Goal: Task Accomplishment & Management: Manage account settings

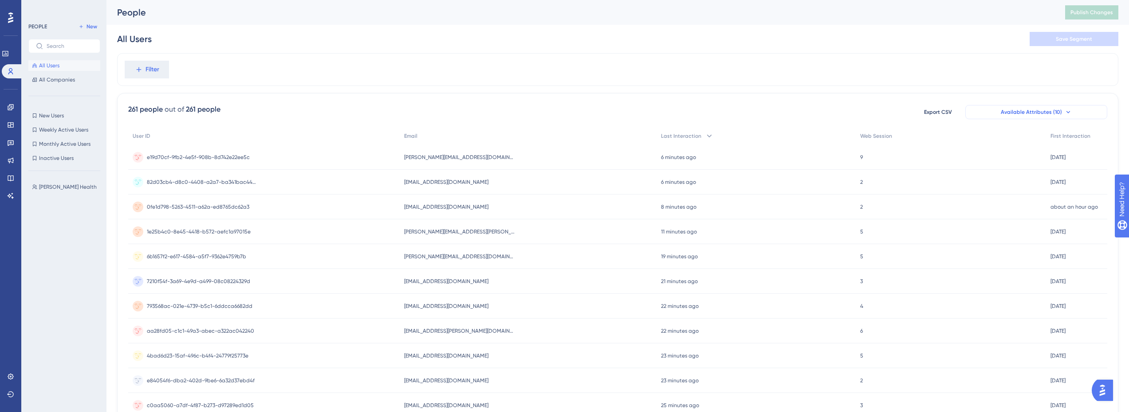
click at [1064, 115] on icon at bounding box center [1067, 112] width 7 height 7
click at [1058, 113] on span "Available Attributes (10)" at bounding box center [1030, 112] width 61 height 7
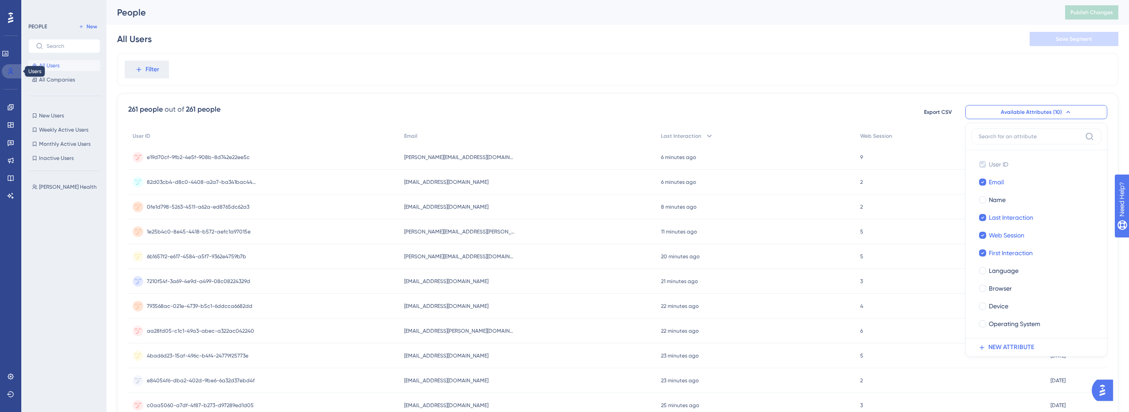
click at [13, 71] on icon at bounding box center [10, 71] width 7 height 7
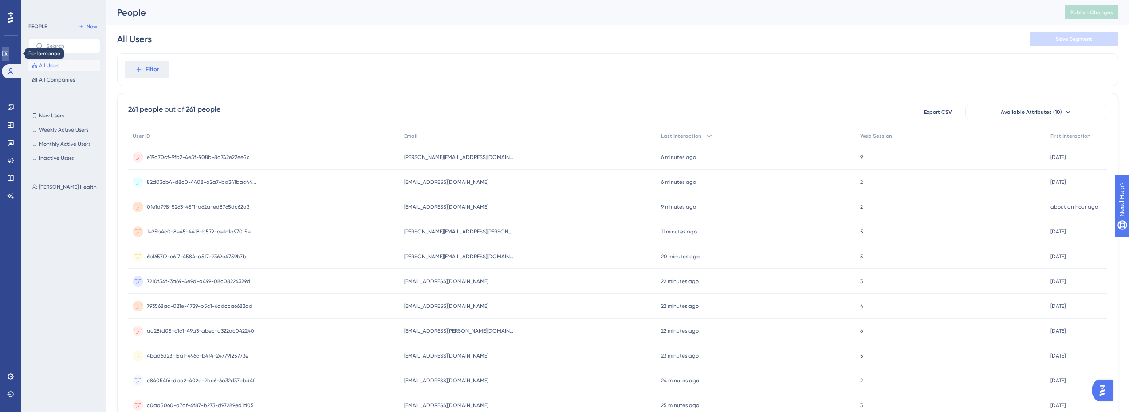
click at [8, 54] on icon at bounding box center [5, 53] width 6 height 5
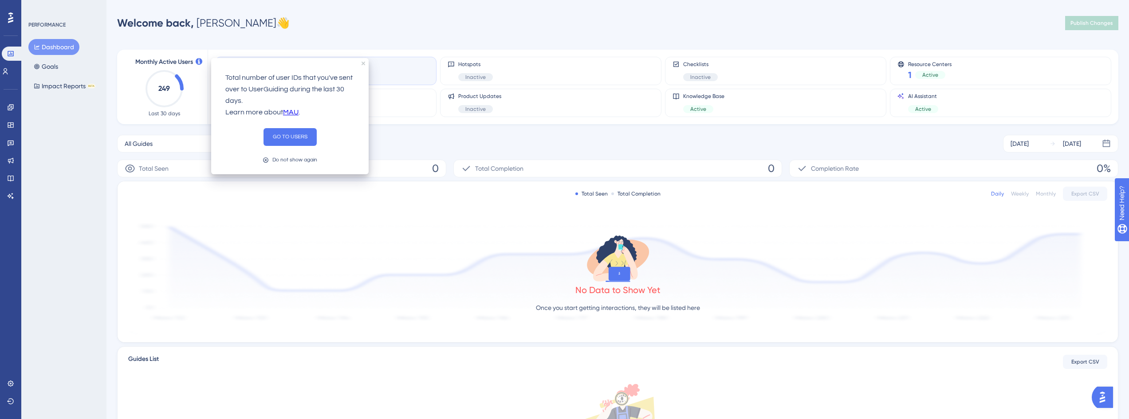
click at [286, 110] on link "MAU" at bounding box center [291, 113] width 16 height 12
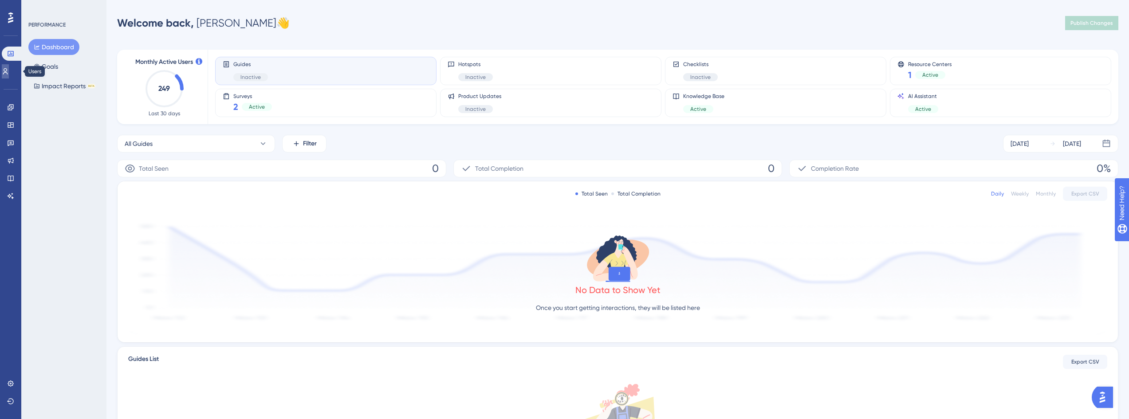
click at [9, 72] on icon at bounding box center [5, 71] width 7 height 7
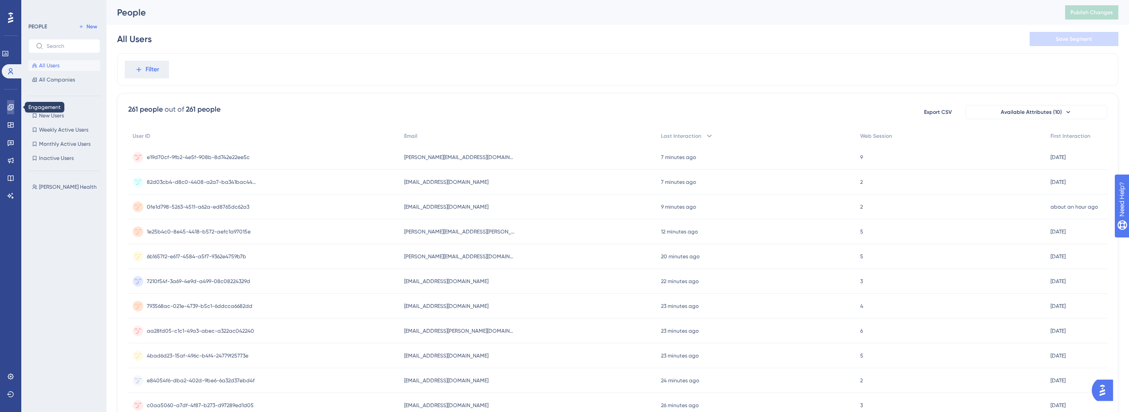
click at [12, 103] on link at bounding box center [10, 107] width 7 height 14
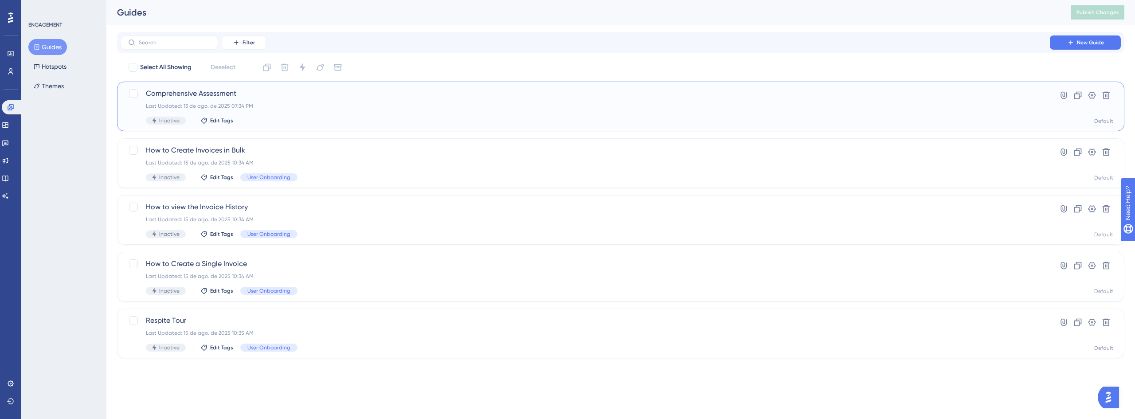
click at [252, 105] on div "Last Updated: 13 de ago. de 2025 07:34 PM" at bounding box center [585, 105] width 879 height 7
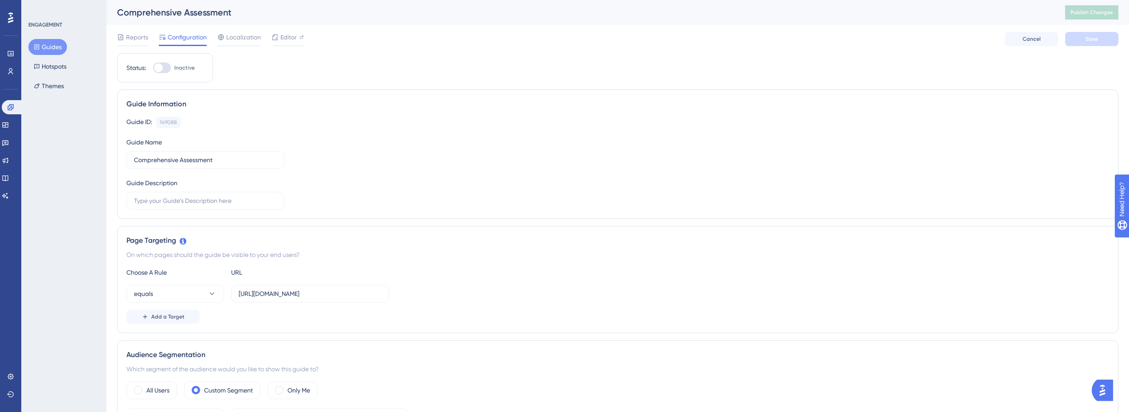
click at [160, 65] on div at bounding box center [158, 67] width 9 height 9
click at [153, 68] on input "Inactive" at bounding box center [153, 68] width 0 height 0
click at [1096, 39] on span "Save" at bounding box center [1091, 38] width 12 height 7
click at [291, 39] on span "Editor" at bounding box center [288, 37] width 16 height 11
click at [189, 297] on button "equals" at bounding box center [175, 294] width 98 height 18
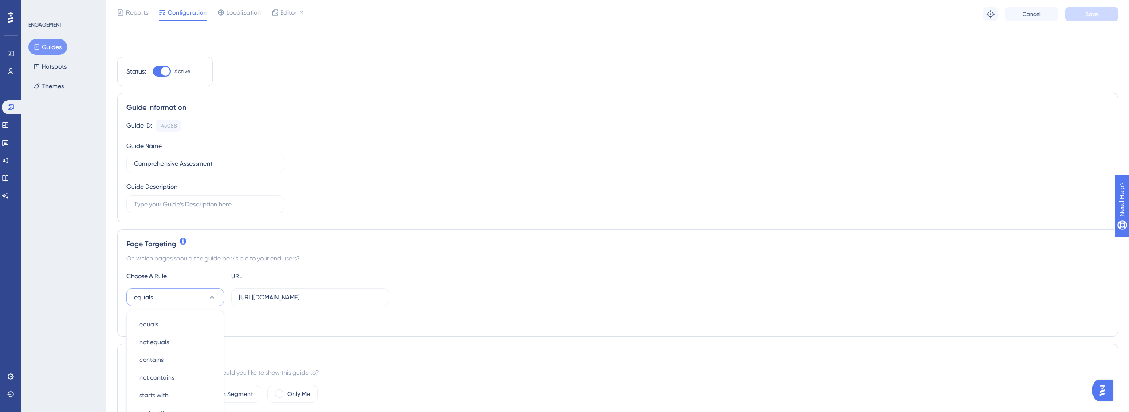
scroll to position [172, 0]
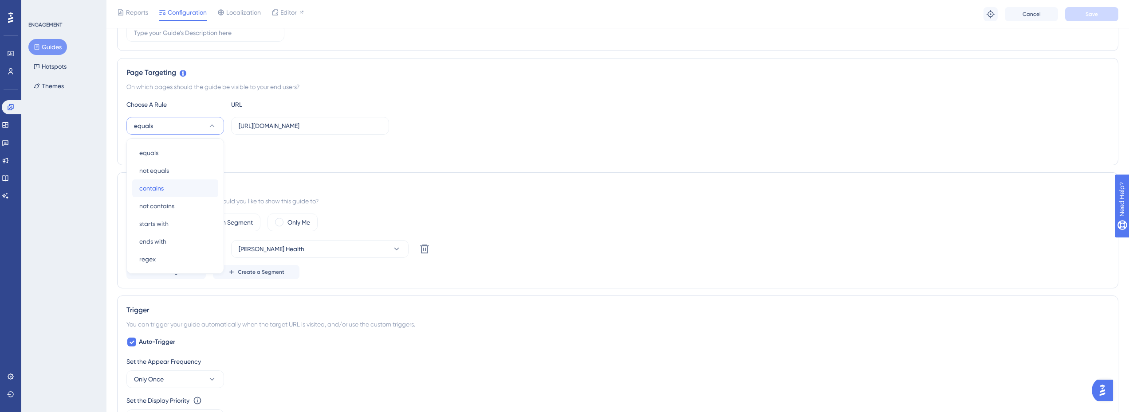
click at [172, 194] on div "contains contains" at bounding box center [175, 189] width 72 height 18
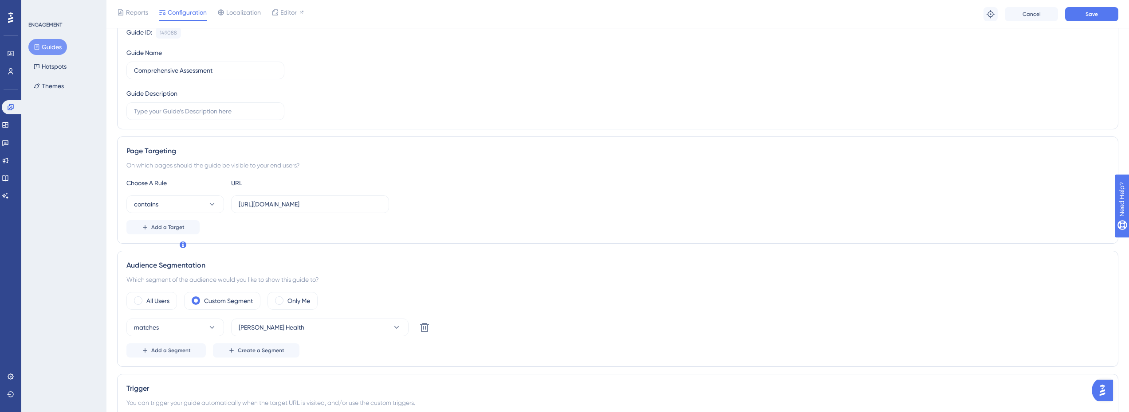
scroll to position [0, 0]
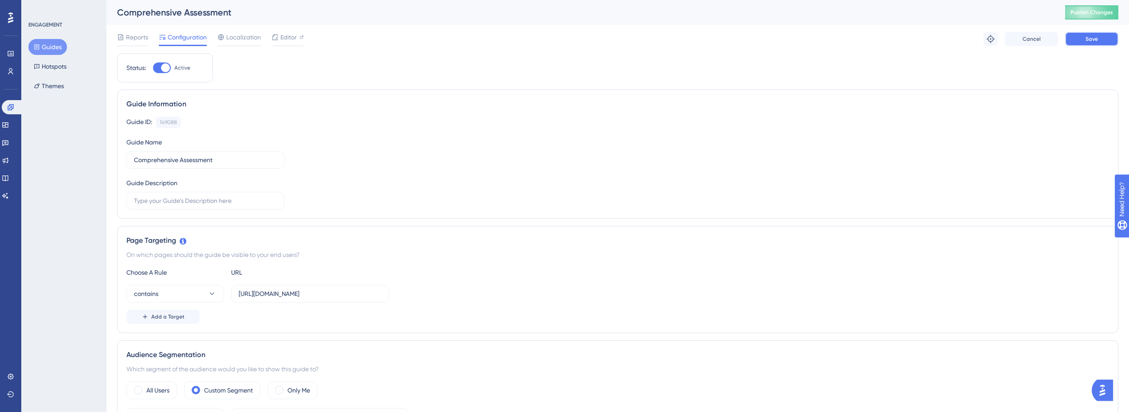
click at [1098, 39] on button "Save" at bounding box center [1091, 39] width 53 height 14
click at [275, 15] on icon at bounding box center [275, 16] width 9 height 9
click at [1106, 12] on span "Publish Changes" at bounding box center [1091, 12] width 43 height 7
click at [1106, 12] on button at bounding box center [1091, 12] width 53 height 14
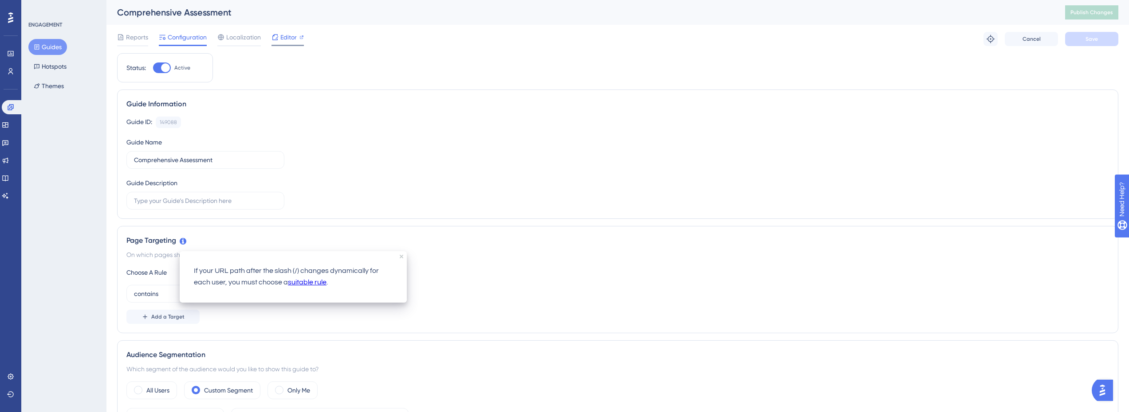
click at [282, 38] on span "Editor" at bounding box center [288, 37] width 16 height 11
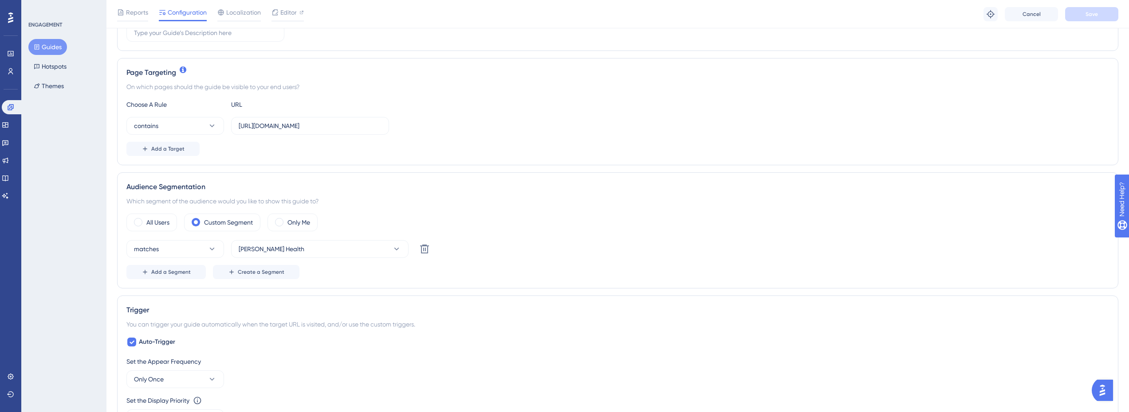
scroll to position [177, 0]
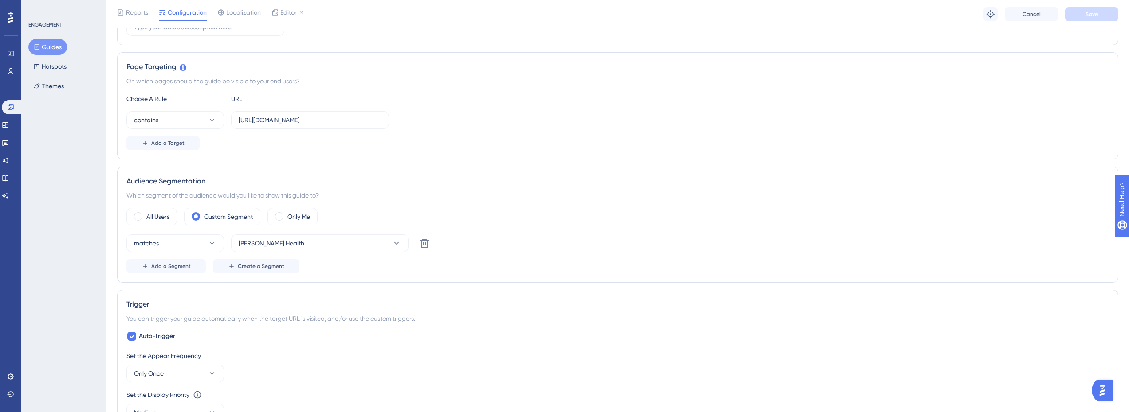
click at [271, 234] on div "All Users Custom Segment Only Me matches Crosby Health Delete Add a Segment Cre…" at bounding box center [617, 241] width 982 height 66
click at [278, 251] on button "Crosby Health" at bounding box center [319, 244] width 177 height 18
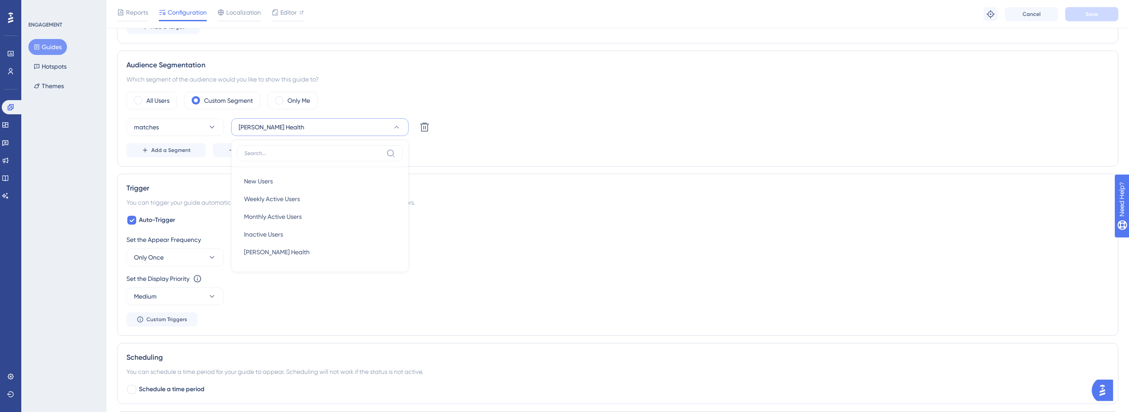
click at [522, 196] on div "Trigger You can trigger your guide automatically when the target URL is visited…" at bounding box center [617, 255] width 1001 height 162
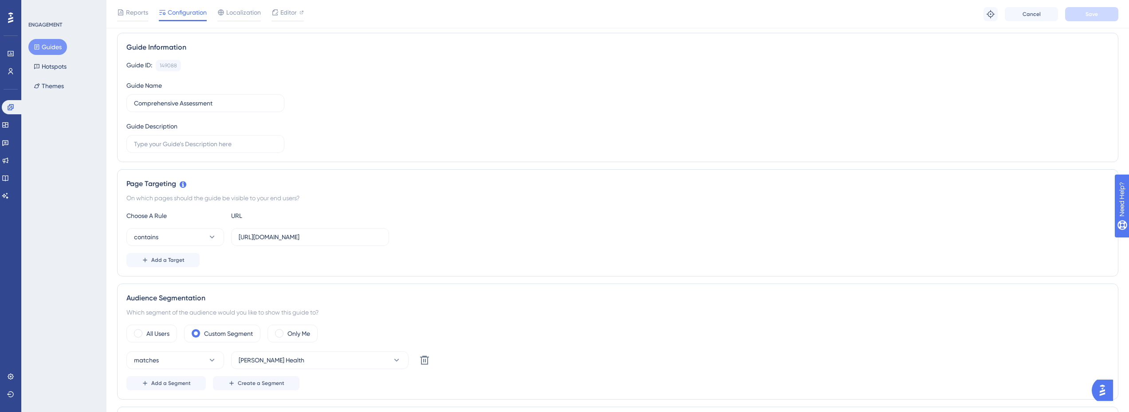
scroll to position [0, 0]
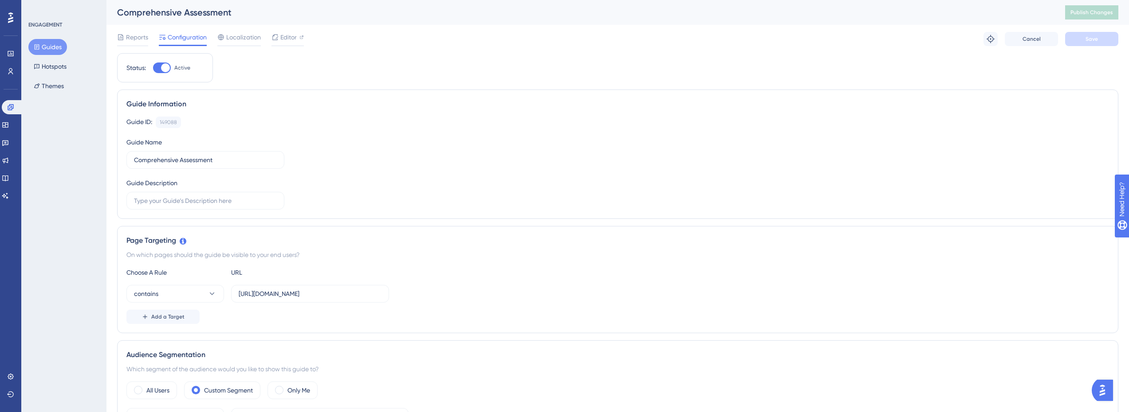
click at [157, 68] on div at bounding box center [162, 68] width 18 height 11
click at [153, 68] on input "Active" at bounding box center [153, 68] width 0 height 0
checkbox input "false"
click at [1079, 44] on button "Save" at bounding box center [1091, 39] width 53 height 14
click at [1102, 14] on span "Publish Changes" at bounding box center [1091, 12] width 43 height 7
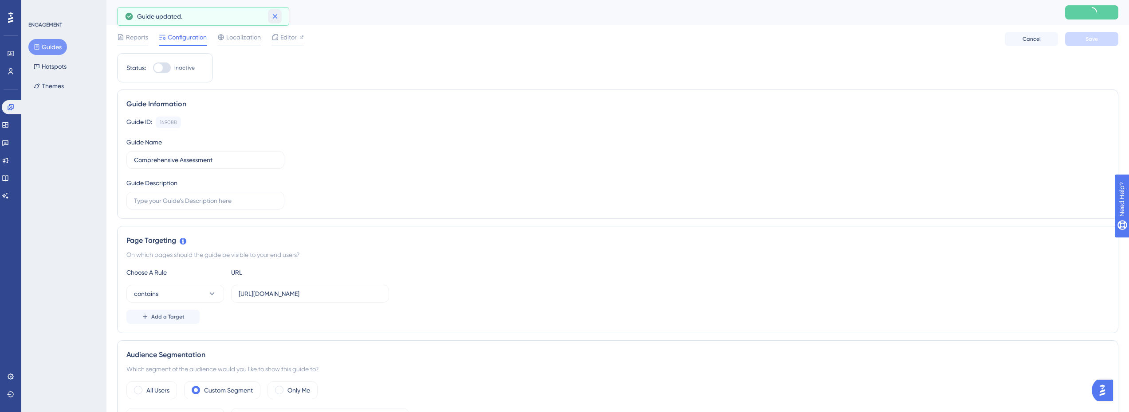
click at [273, 18] on icon at bounding box center [275, 16] width 9 height 9
drag, startPoint x: 275, startPoint y: 16, endPoint x: 271, endPoint y: 20, distance: 5.8
click at [276, 16] on icon at bounding box center [275, 16] width 9 height 9
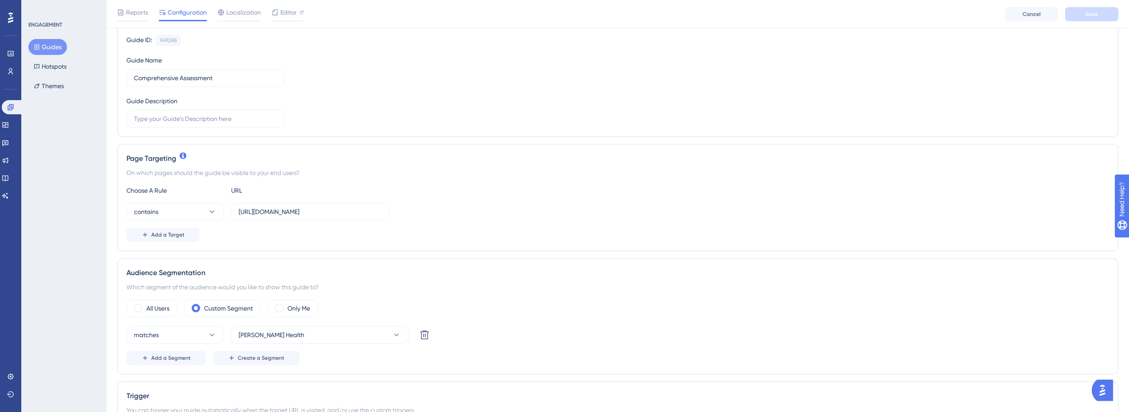
scroll to position [133, 0]
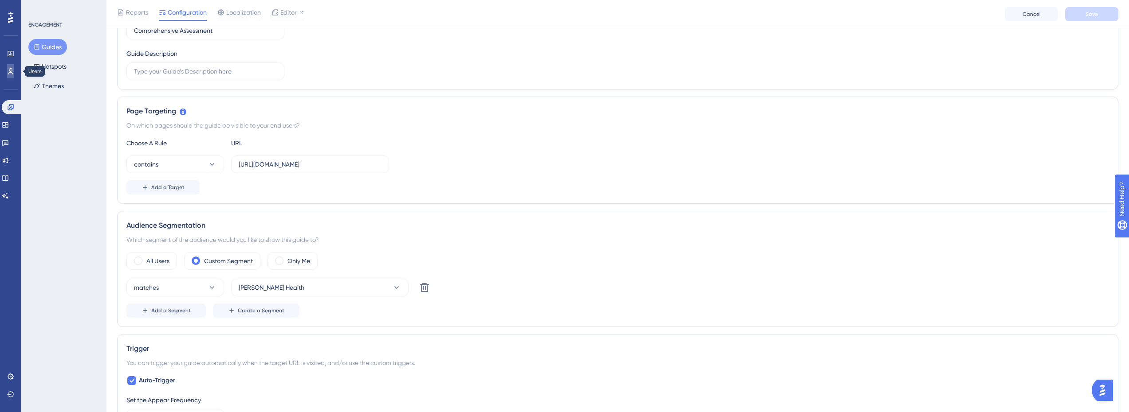
click at [11, 65] on link at bounding box center [10, 71] width 7 height 14
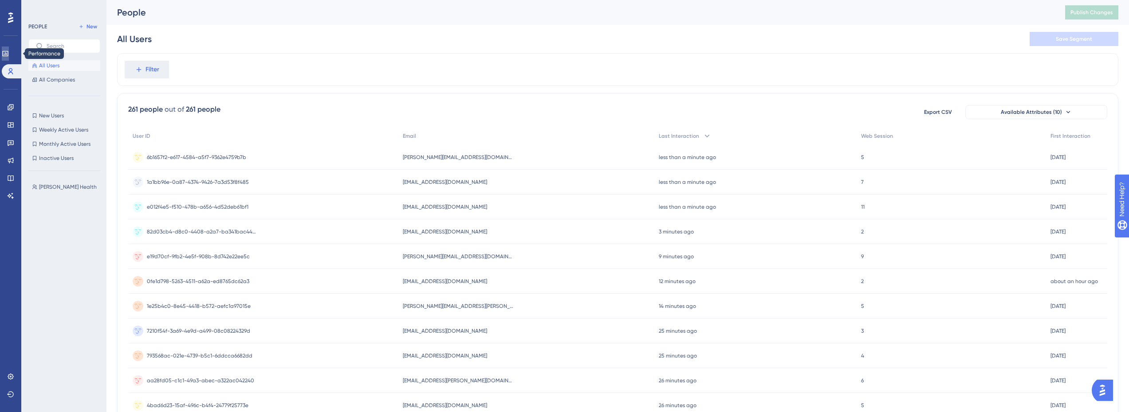
click at [4, 55] on link at bounding box center [5, 54] width 7 height 14
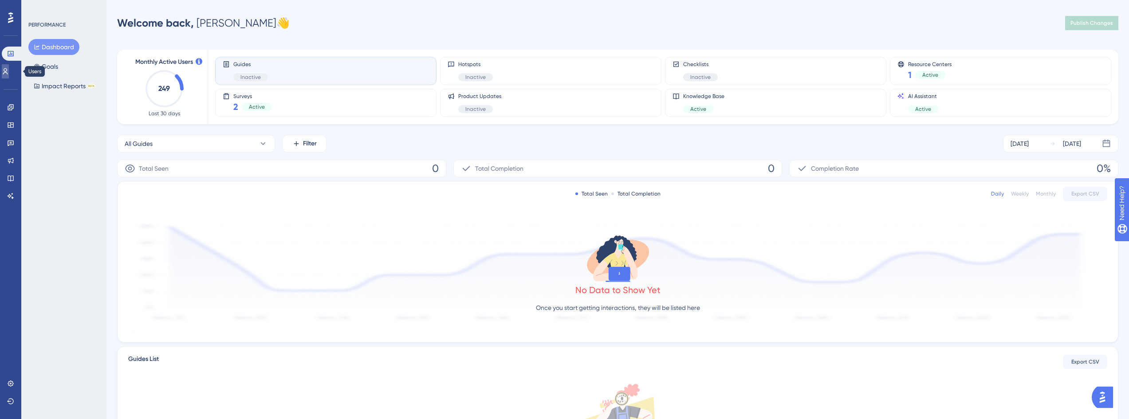
click at [8, 70] on icon at bounding box center [5, 71] width 7 height 7
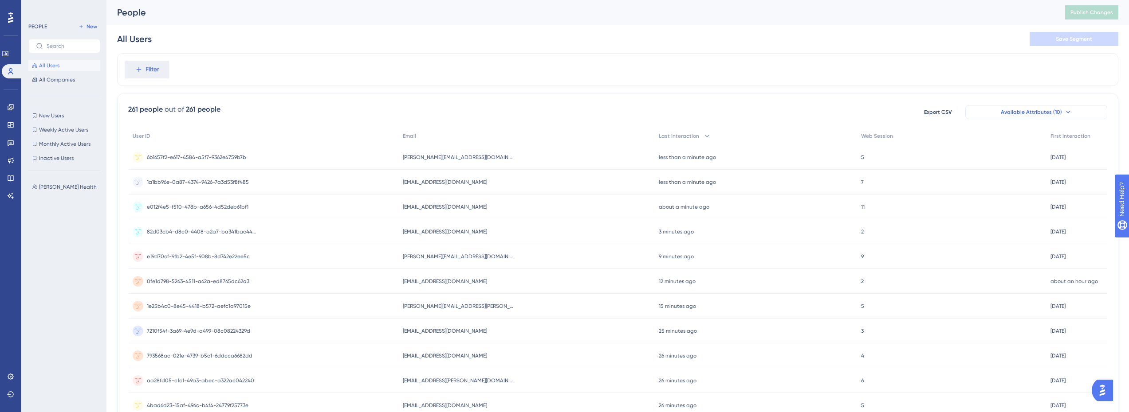
click at [1038, 111] on span "Available Attributes (10)" at bounding box center [1030, 112] width 61 height 7
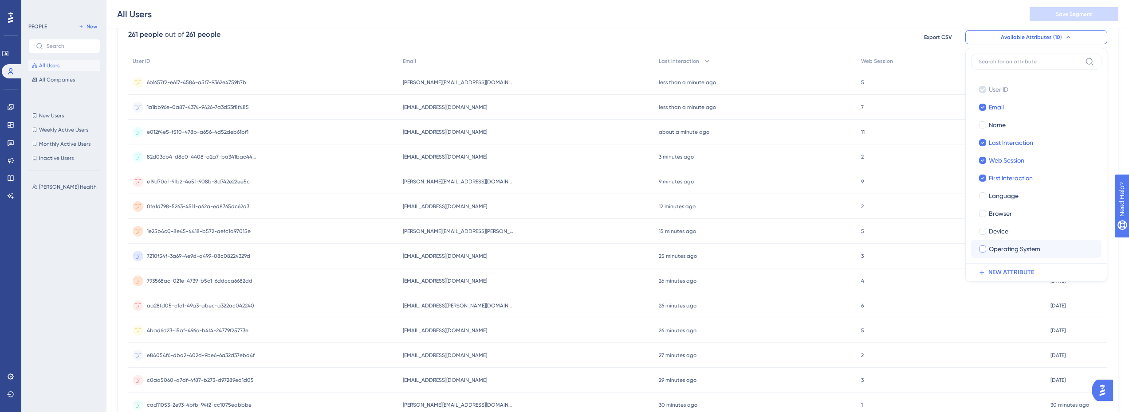
scroll to position [78, 0]
click at [985, 233] on div at bounding box center [982, 231] width 7 height 7
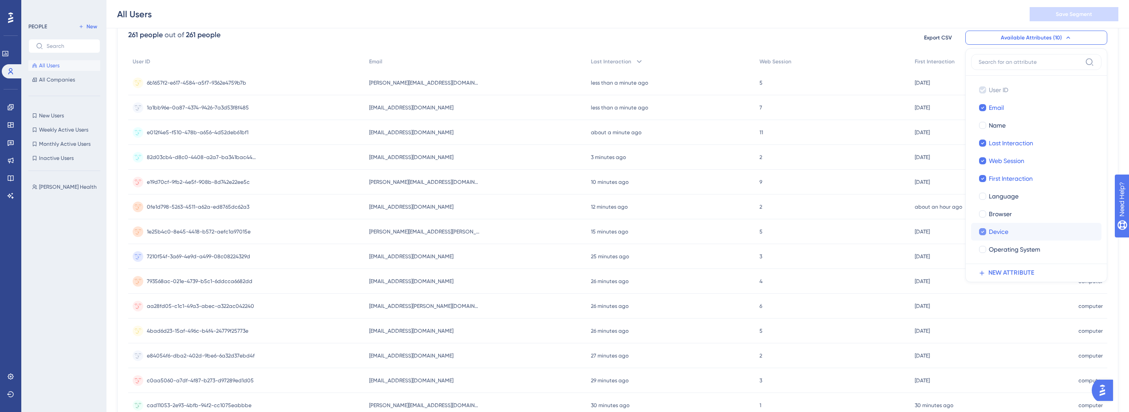
click at [985, 233] on div at bounding box center [982, 231] width 7 height 7
checkbox input "false"
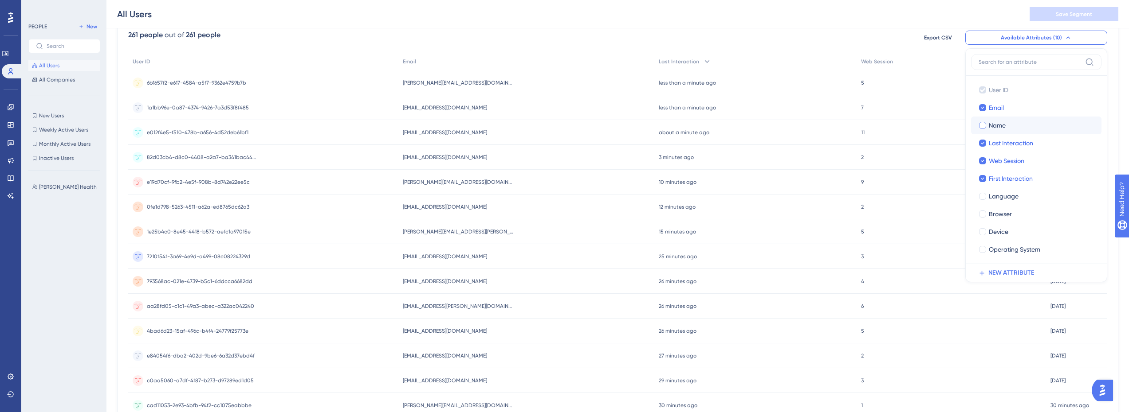
click at [983, 126] on div at bounding box center [982, 125] width 7 height 7
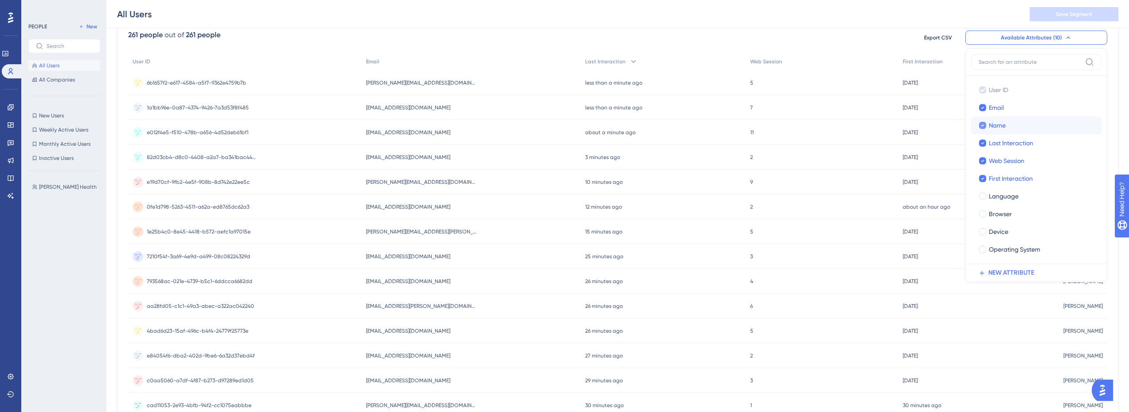
click at [983, 126] on icon at bounding box center [982, 126] width 3 height 2
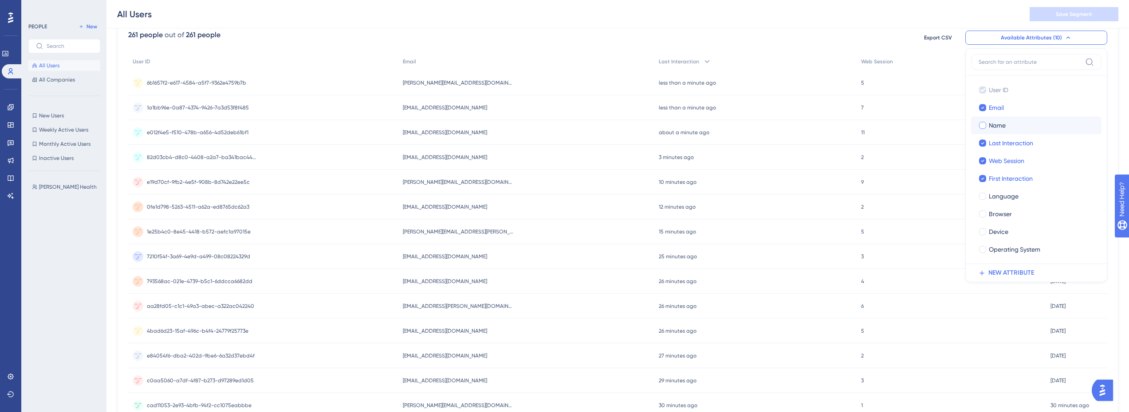
click at [983, 126] on div at bounding box center [982, 125] width 7 height 7
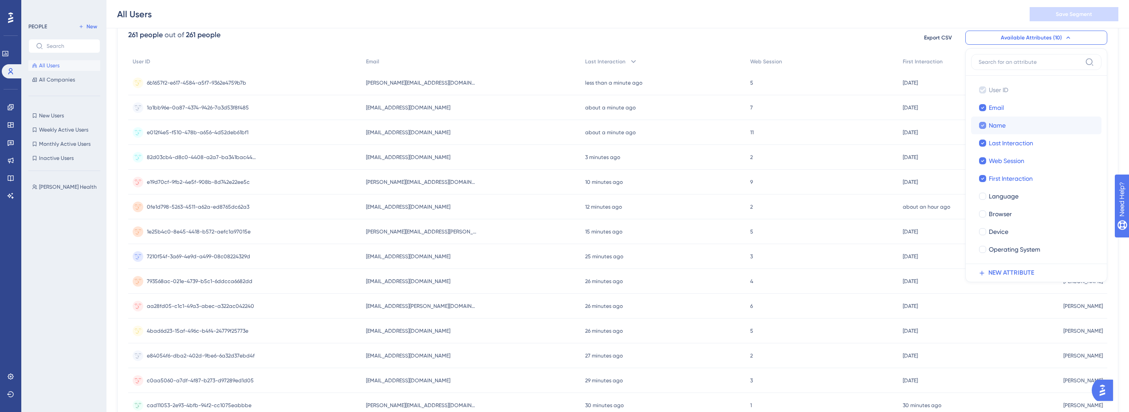
click at [983, 126] on icon at bounding box center [982, 126] width 3 height 2
checkbox input "false"
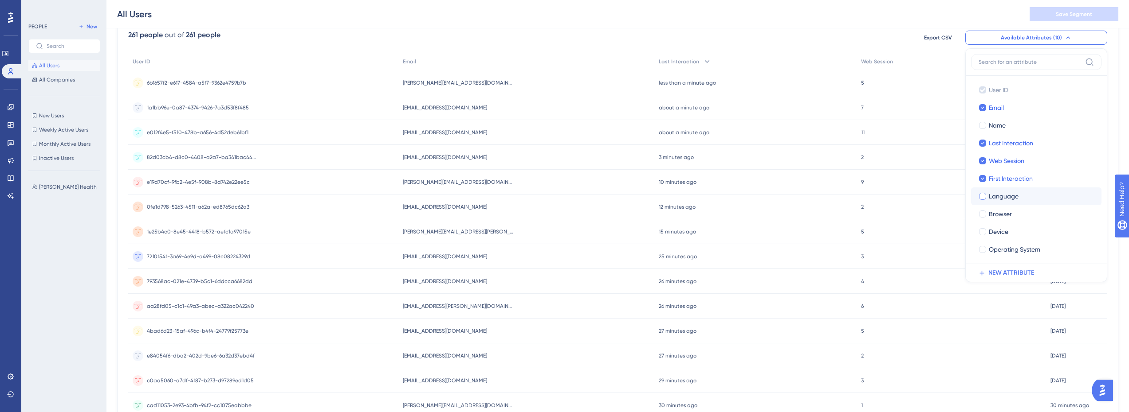
click at [996, 198] on span "Language" at bounding box center [1004, 196] width 30 height 11
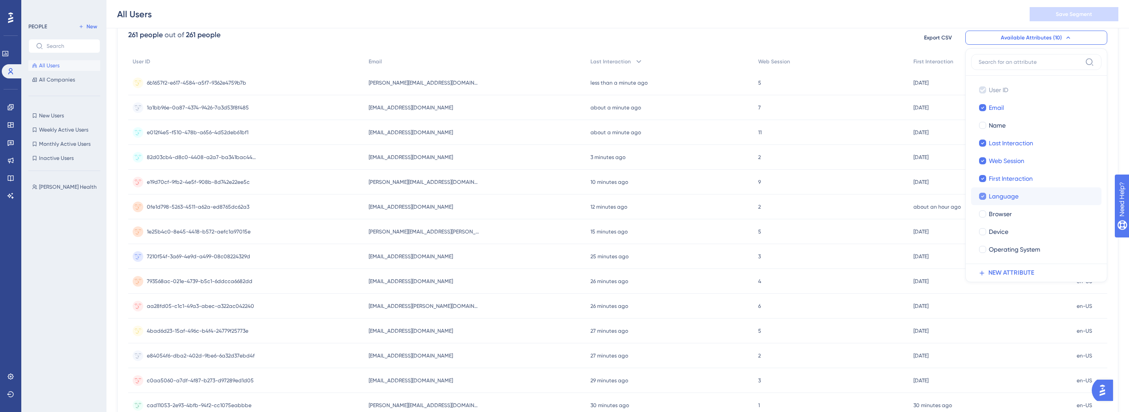
click at [996, 198] on span "Language" at bounding box center [1004, 196] width 30 height 11
checkbox input "false"
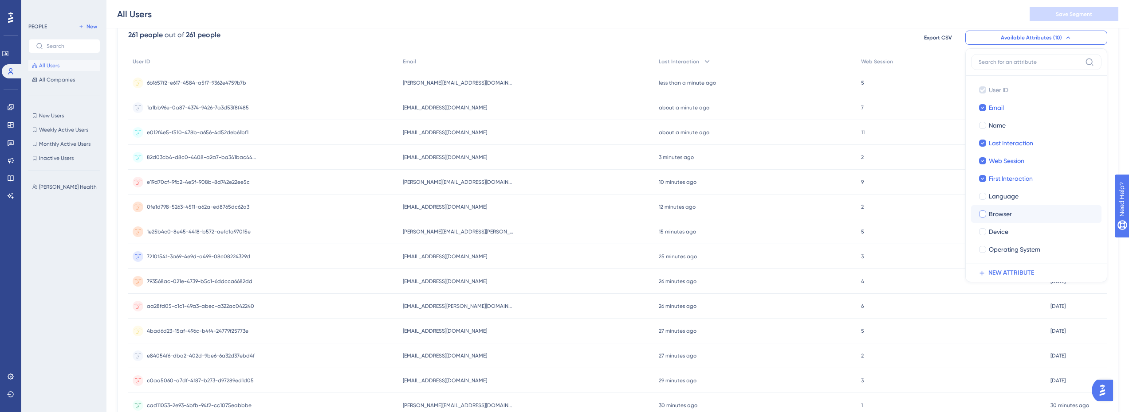
click at [1005, 212] on span "Browser" at bounding box center [1000, 214] width 23 height 11
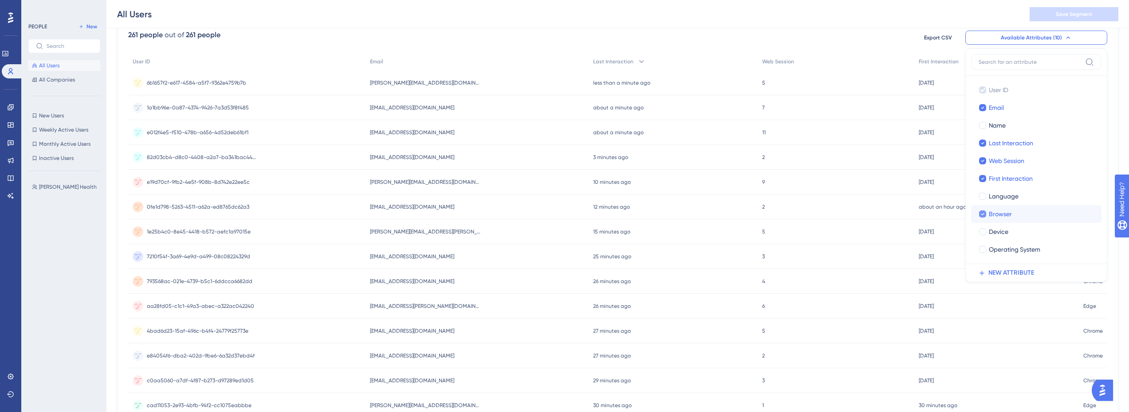
click at [1005, 212] on span "Browser" at bounding box center [1000, 214] width 23 height 11
checkbox input "false"
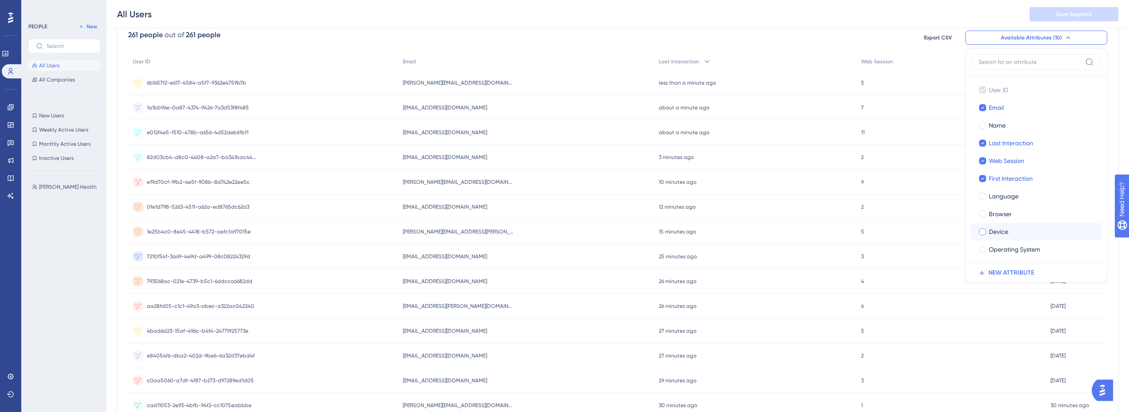
click at [1005, 224] on label "Device Device" at bounding box center [1036, 232] width 130 height 18
click at [983, 232] on input "Device" at bounding box center [982, 232] width 0 height 0
checkbox input "false"
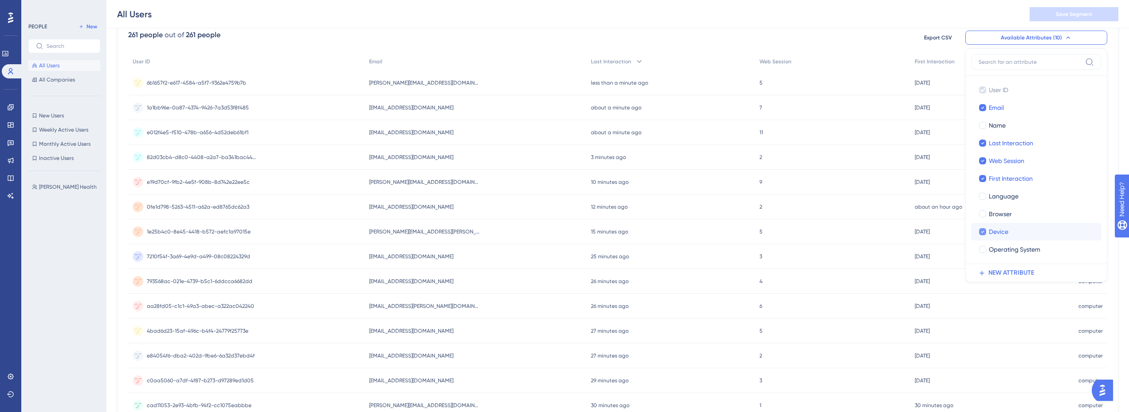
click at [1005, 229] on span "Device" at bounding box center [999, 232] width 20 height 11
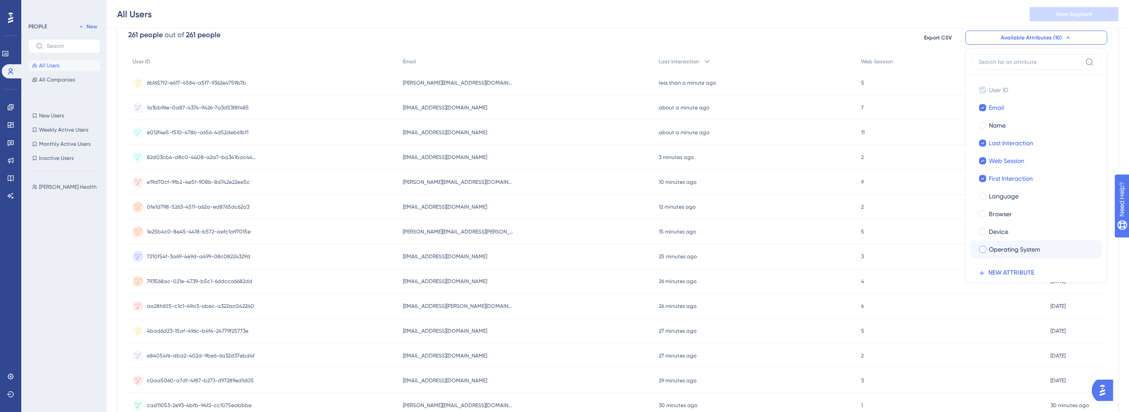
click at [1008, 252] on span "Operating System" at bounding box center [1014, 249] width 51 height 11
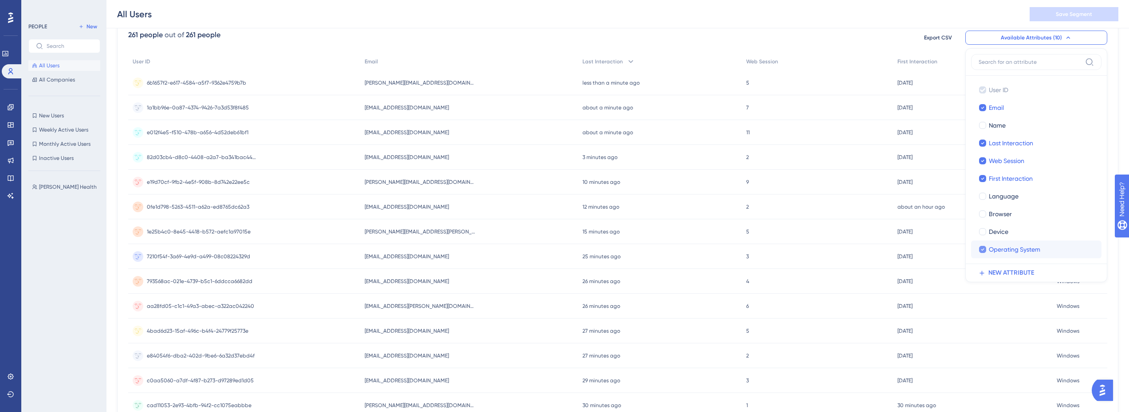
click at [1008, 252] on span "Operating System" at bounding box center [1014, 249] width 51 height 11
checkbox input "false"
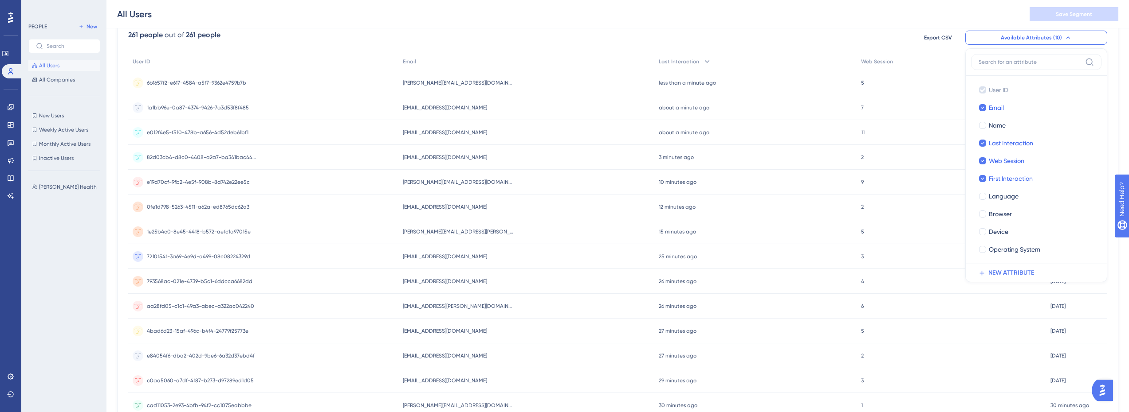
click at [1059, 39] on span "Available Attributes (10)" at bounding box center [1030, 37] width 61 height 7
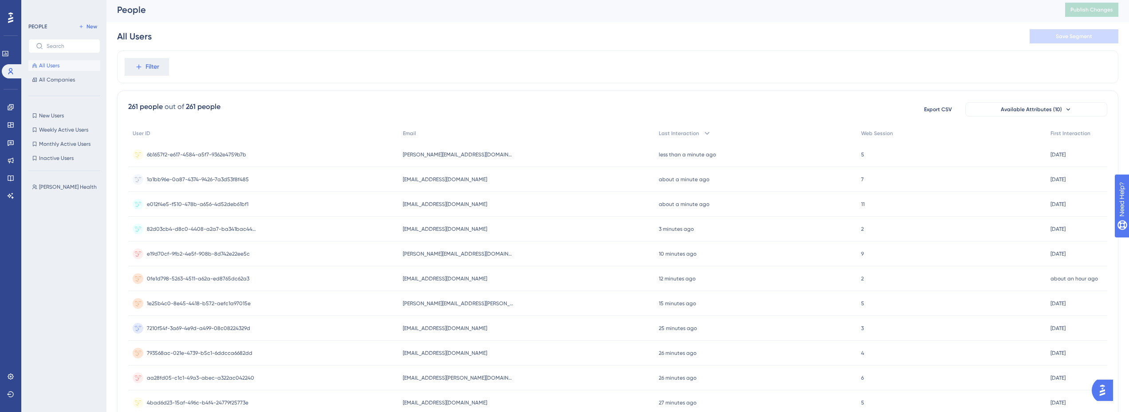
scroll to position [0, 0]
click at [1058, 114] on span "Available Attributes (10)" at bounding box center [1030, 112] width 61 height 7
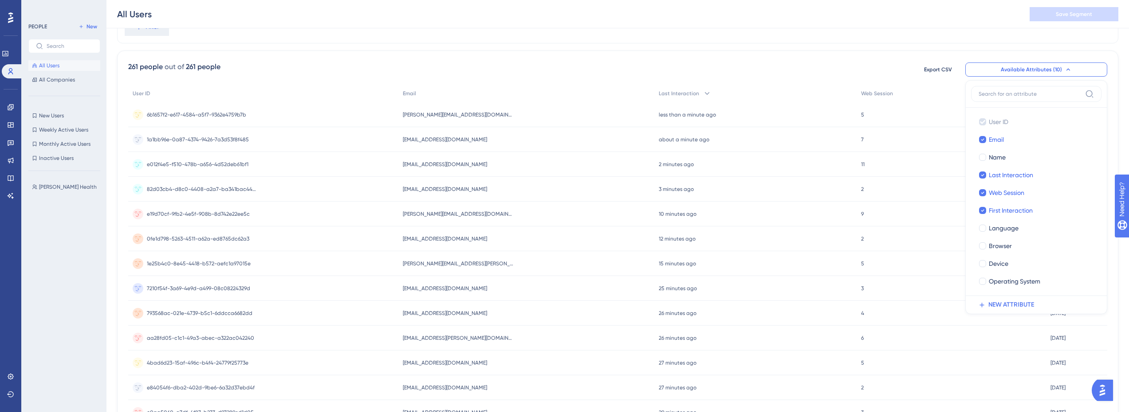
scroll to position [44, 0]
click at [1012, 308] on span "NEW ATTRIBUTE" at bounding box center [1011, 307] width 46 height 11
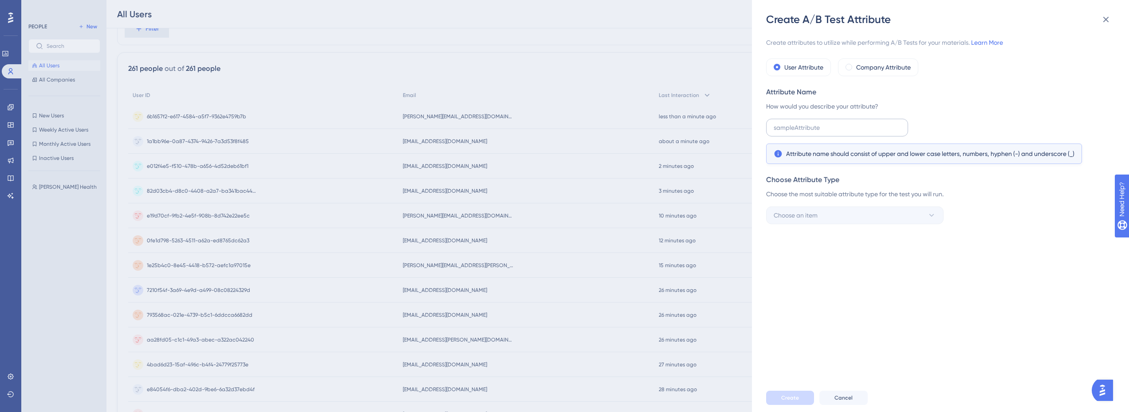
click at [803, 121] on label at bounding box center [837, 128] width 142 height 18
click at [803, 123] on input "text" at bounding box center [836, 128] width 127 height 10
click at [880, 69] on label "Company Attribute" at bounding box center [883, 67] width 55 height 11
click at [800, 62] on div "User Attribute" at bounding box center [798, 68] width 65 height 18
click at [884, 71] on label "Company Attribute" at bounding box center [883, 67] width 55 height 11
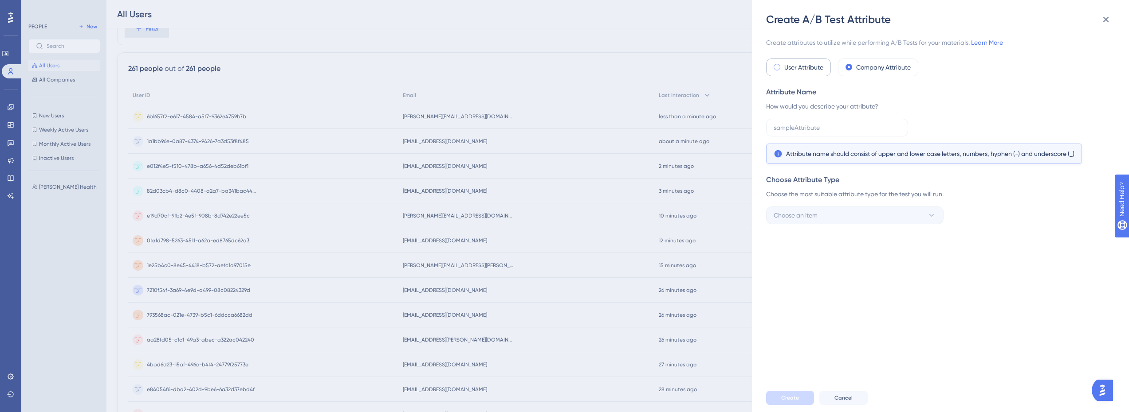
click at [792, 61] on div "User Attribute" at bounding box center [798, 68] width 65 height 18
click at [874, 69] on label "Company Attribute" at bounding box center [883, 67] width 55 height 11
click at [789, 73] on div "User Attribute" at bounding box center [798, 68] width 65 height 18
click at [889, 69] on label "Company Attribute" at bounding box center [883, 67] width 55 height 11
click at [818, 69] on label "User Attribute" at bounding box center [803, 67] width 39 height 11
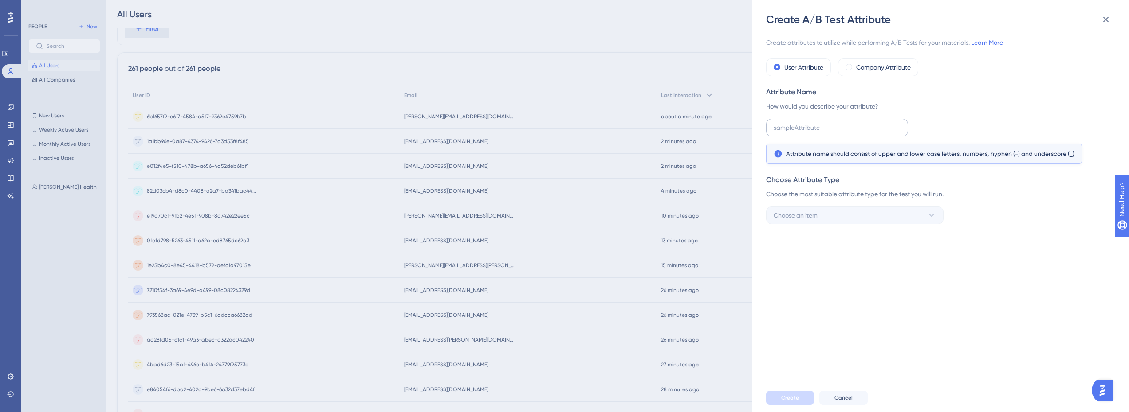
click at [834, 134] on label at bounding box center [837, 128] width 142 height 18
click at [834, 133] on input "text" at bounding box center [836, 128] width 127 height 10
drag, startPoint x: 1009, startPoint y: 99, endPoint x: 1039, endPoint y: 82, distance: 33.9
click at [1014, 98] on div "Attribute Name How would you describe your attribute? Attribute name should con…" at bounding box center [937, 125] width 343 height 77
click at [1106, 25] on button at bounding box center [1106, 20] width 18 height 18
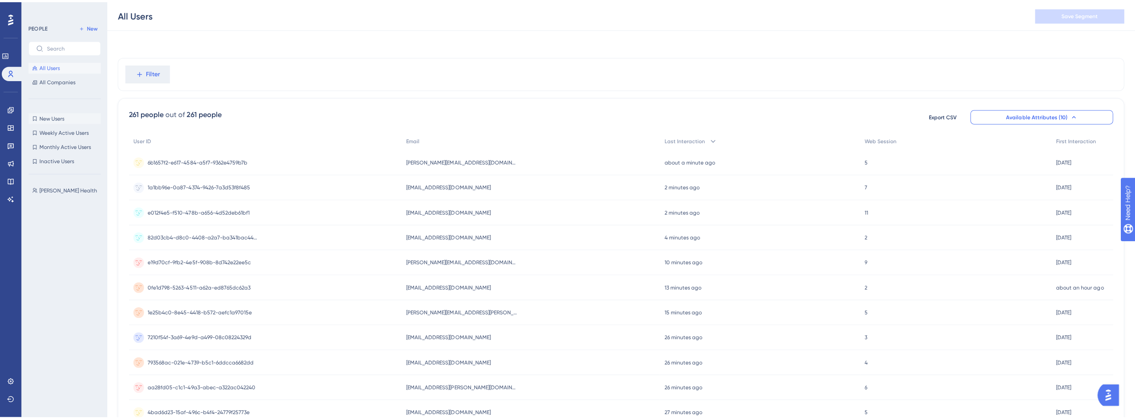
scroll to position [0, 0]
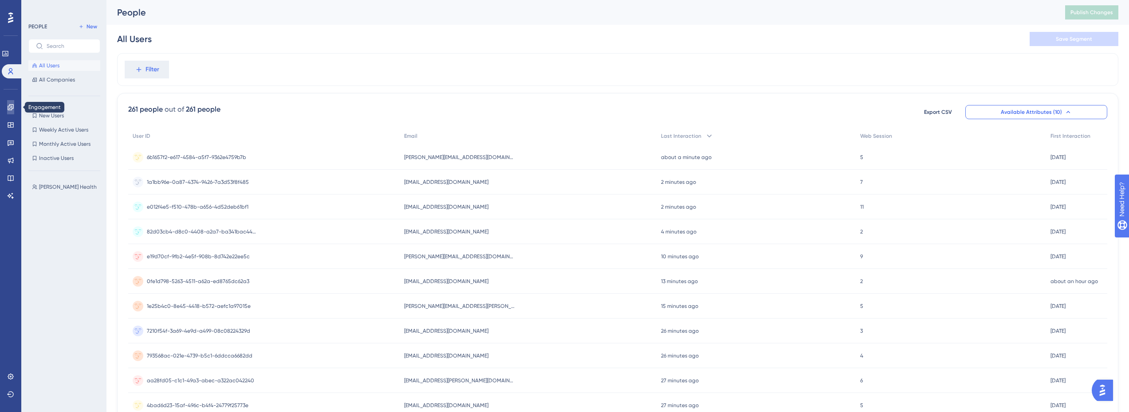
click at [14, 106] on icon at bounding box center [10, 107] width 7 height 7
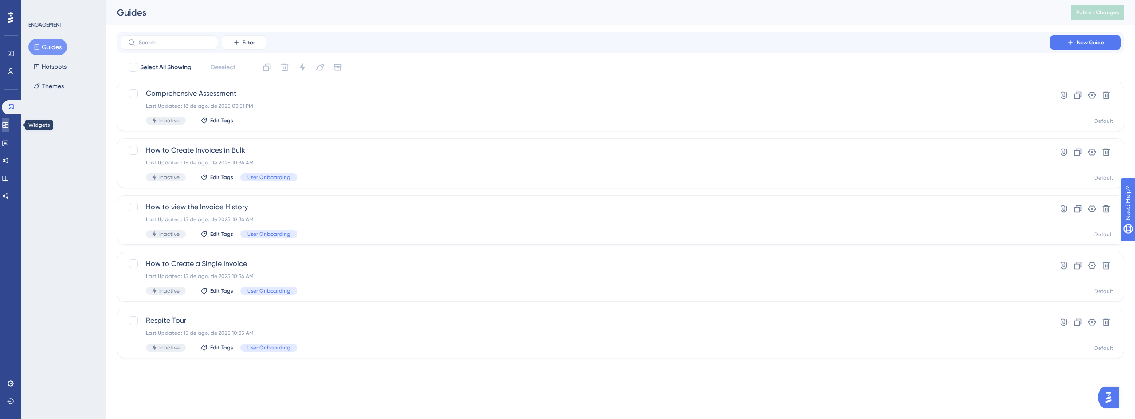
click at [9, 126] on icon at bounding box center [5, 125] width 7 height 7
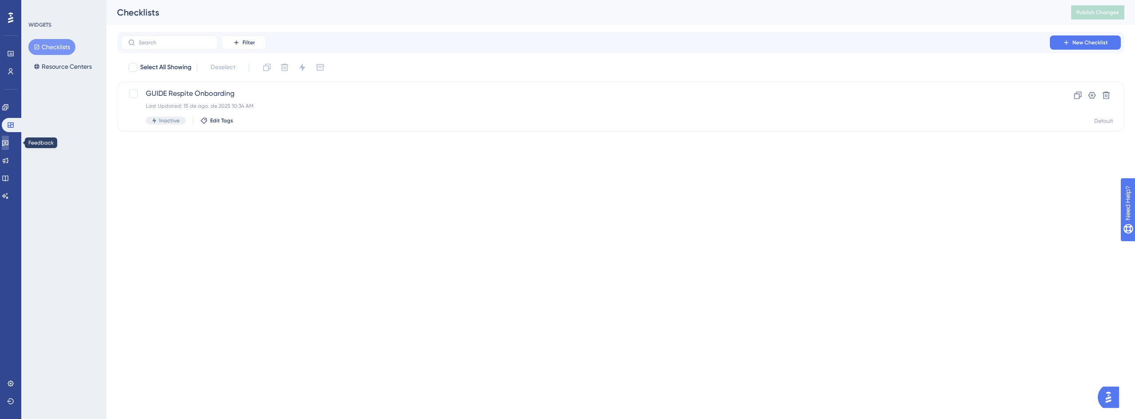
click at [9, 149] on link at bounding box center [5, 143] width 7 height 14
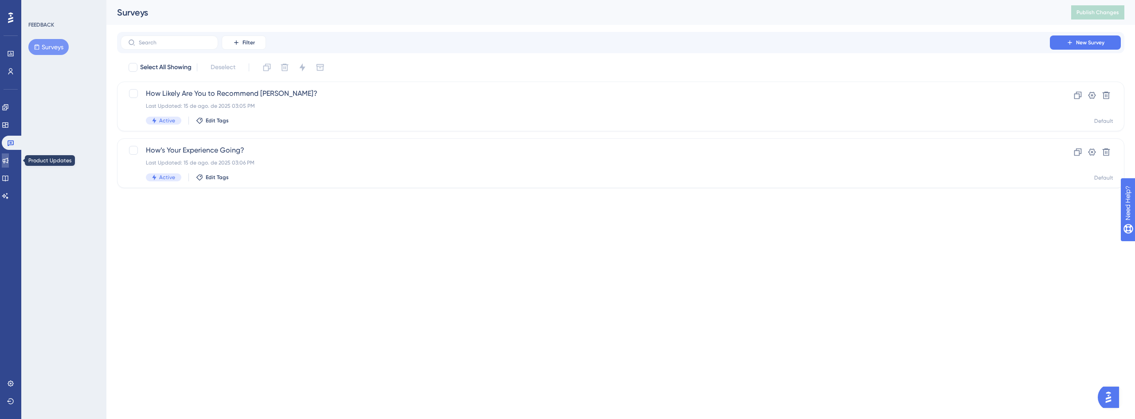
click at [9, 165] on link at bounding box center [5, 160] width 7 height 14
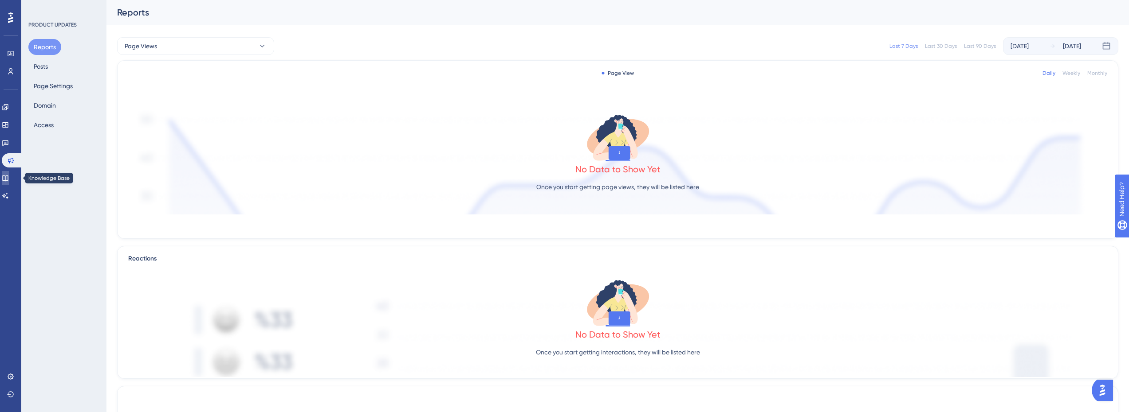
click at [6, 182] on link at bounding box center [5, 178] width 7 height 14
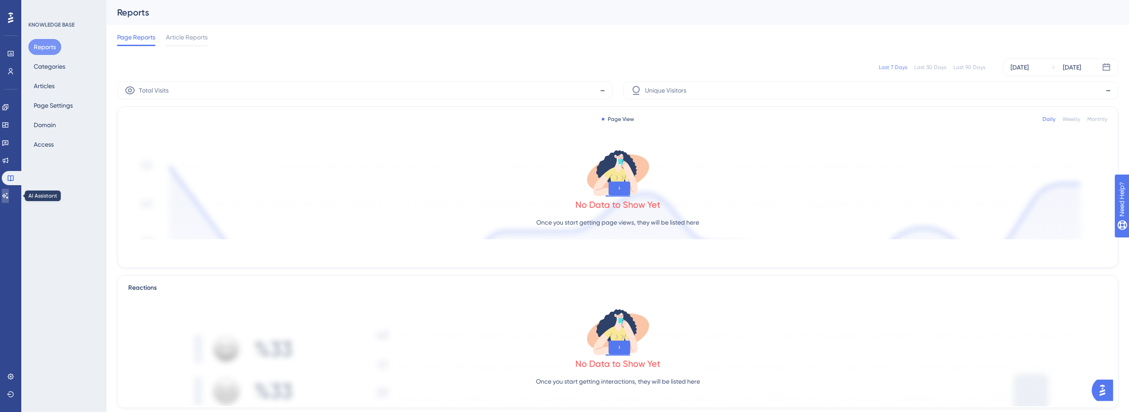
click at [6, 195] on link at bounding box center [5, 196] width 7 height 14
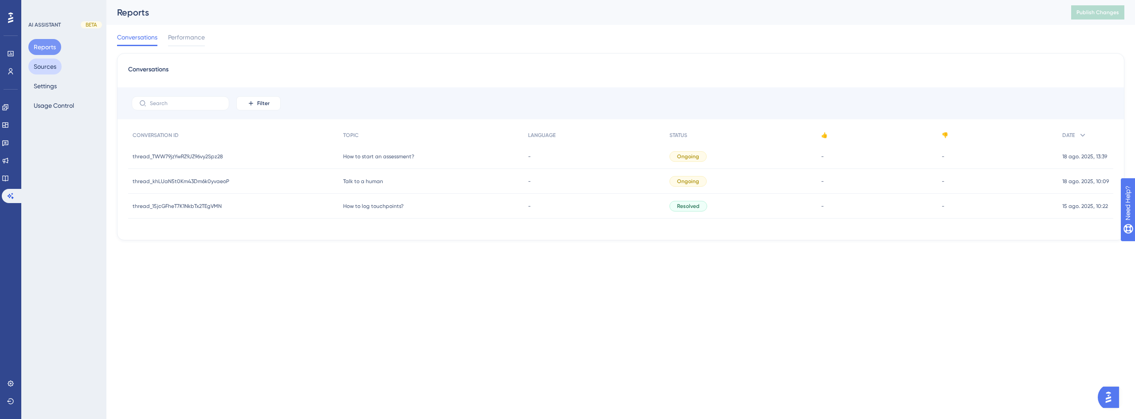
click at [43, 59] on button "Sources" at bounding box center [44, 67] width 33 height 16
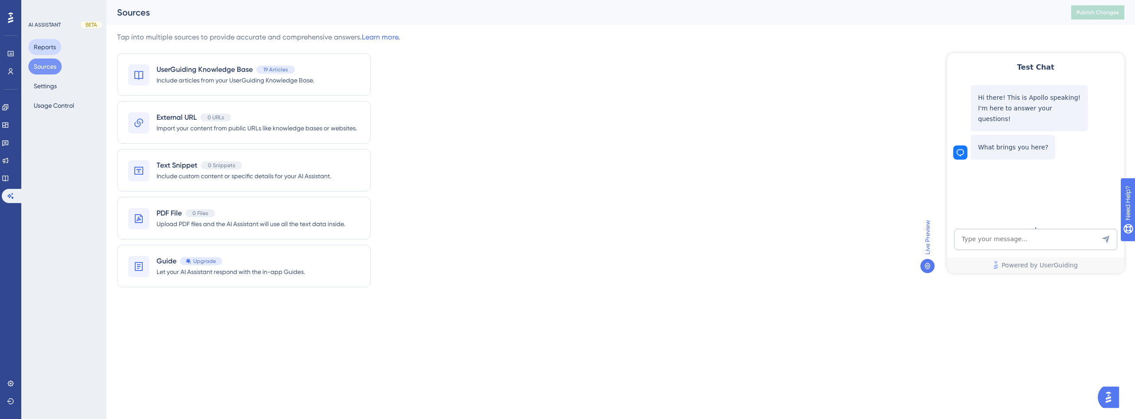
click at [48, 43] on button "Reports" at bounding box center [44, 47] width 33 height 16
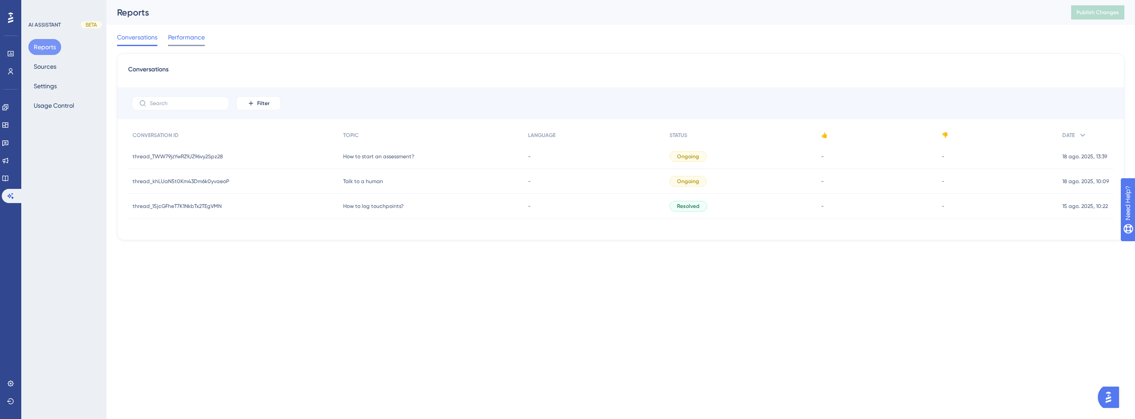
click at [184, 32] on span "Performance" at bounding box center [186, 37] width 37 height 11
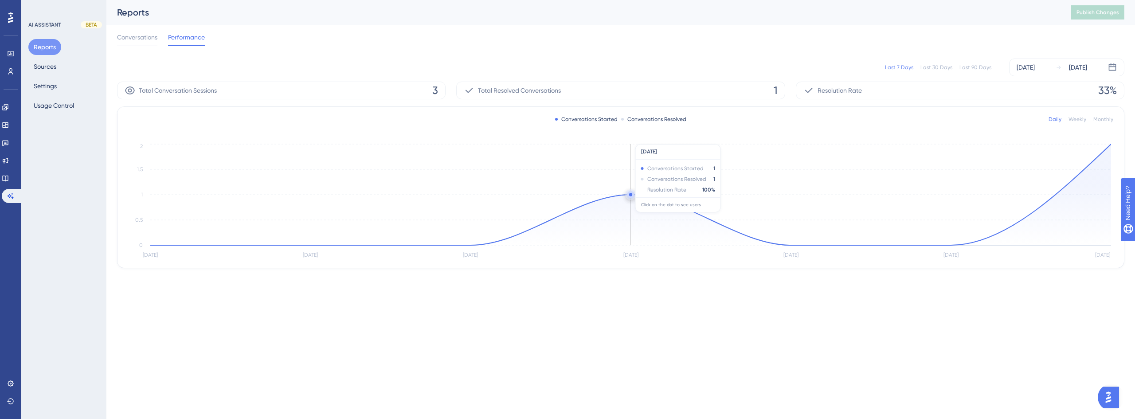
click at [658, 207] on icon at bounding box center [630, 194] width 961 height 101
click at [1070, 211] on icon at bounding box center [630, 194] width 961 height 101
click at [139, 37] on span "Conversations" at bounding box center [137, 37] width 40 height 11
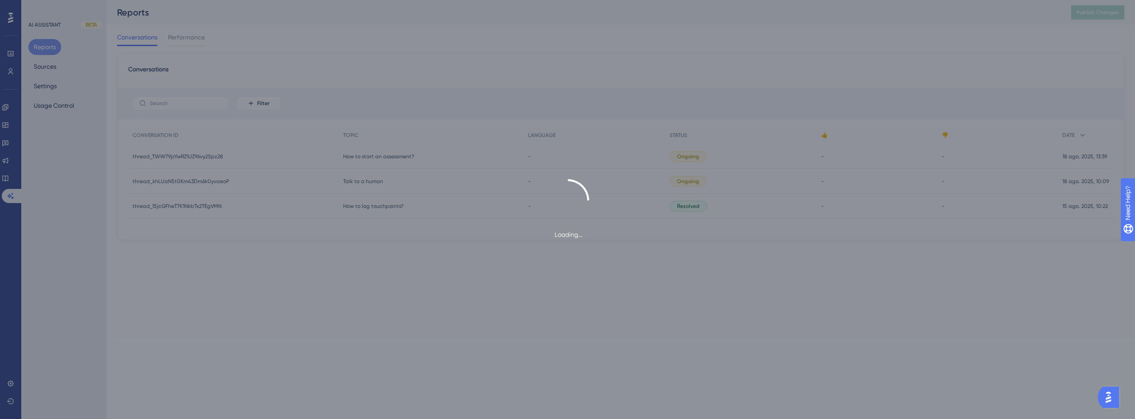
click at [51, 70] on div "Loading..." at bounding box center [567, 209] width 1135 height 419
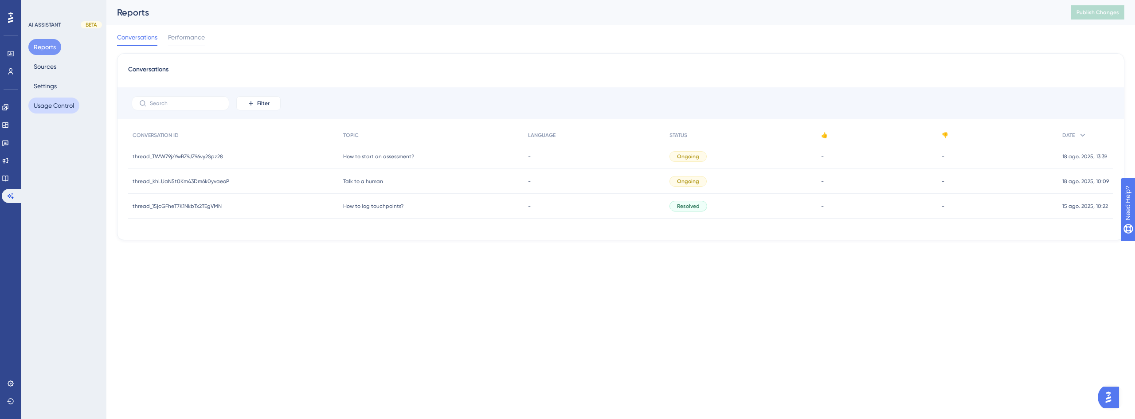
click at [50, 109] on button "Usage Control" at bounding box center [53, 106] width 51 height 16
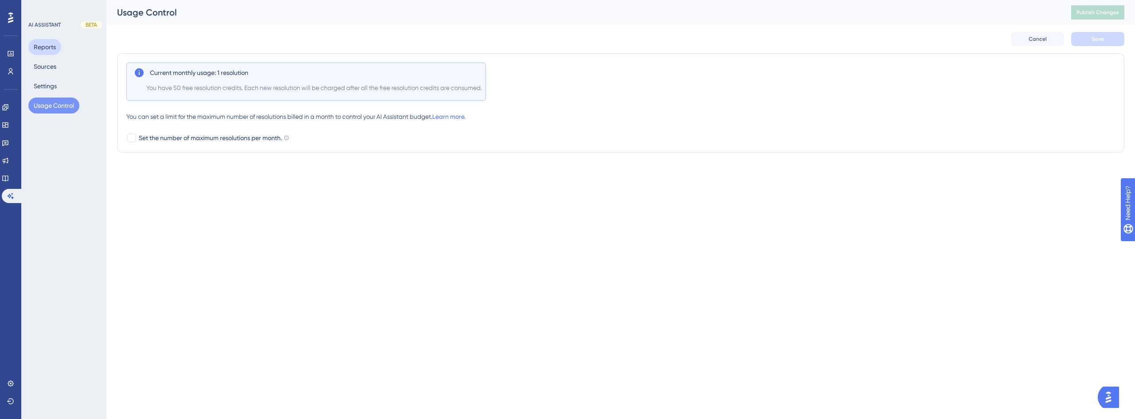
click at [39, 50] on button "Reports" at bounding box center [44, 47] width 33 height 16
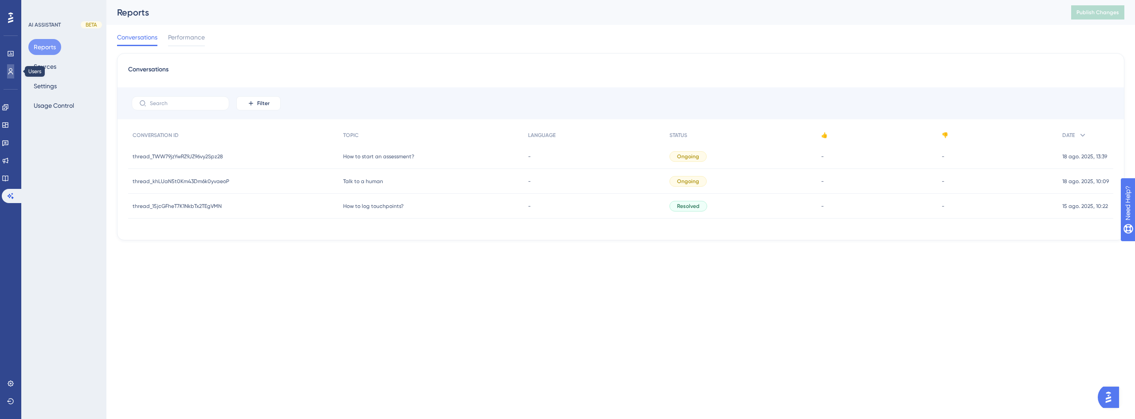
click at [10, 72] on icon at bounding box center [10, 71] width 5 height 6
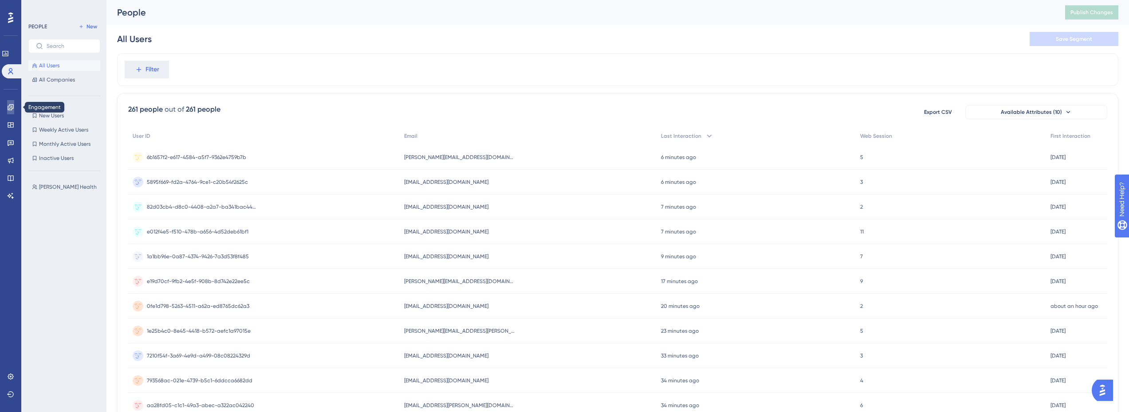
click at [10, 107] on icon at bounding box center [10, 107] width 7 height 7
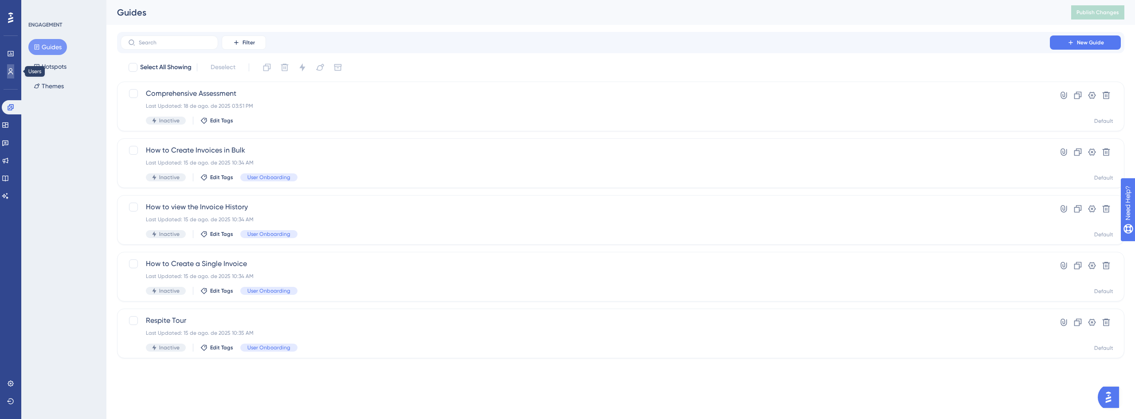
click at [14, 70] on link at bounding box center [10, 71] width 7 height 14
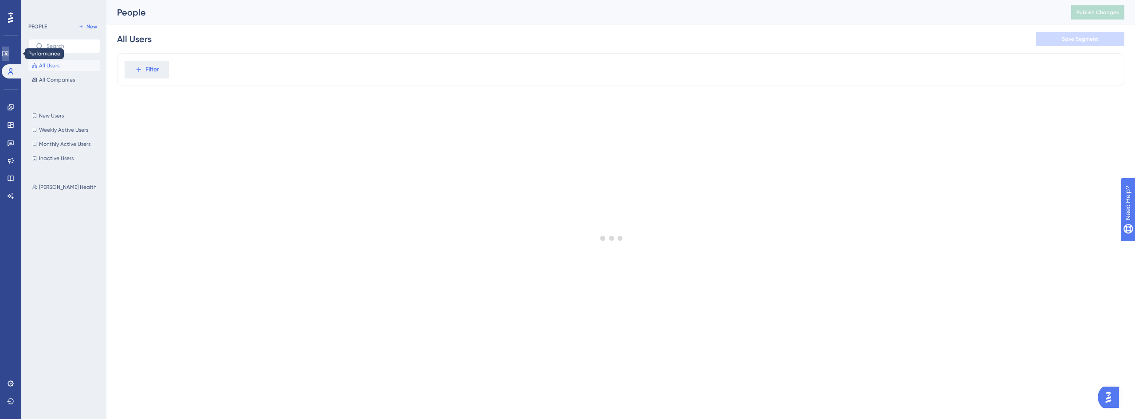
click at [8, 56] on icon at bounding box center [5, 53] width 7 height 7
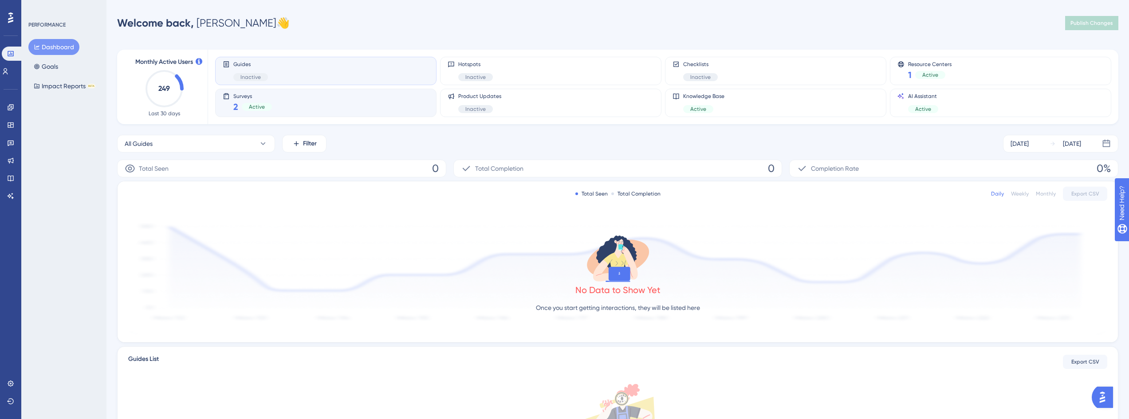
click at [287, 111] on div "Surveys 2 Active" at bounding box center [326, 103] width 206 height 20
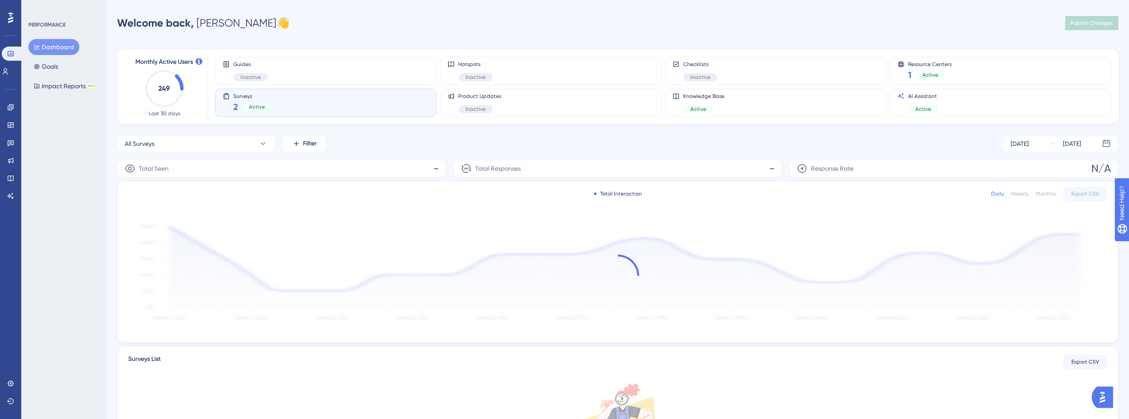
click at [257, 106] on span "Active" at bounding box center [257, 106] width 16 height 7
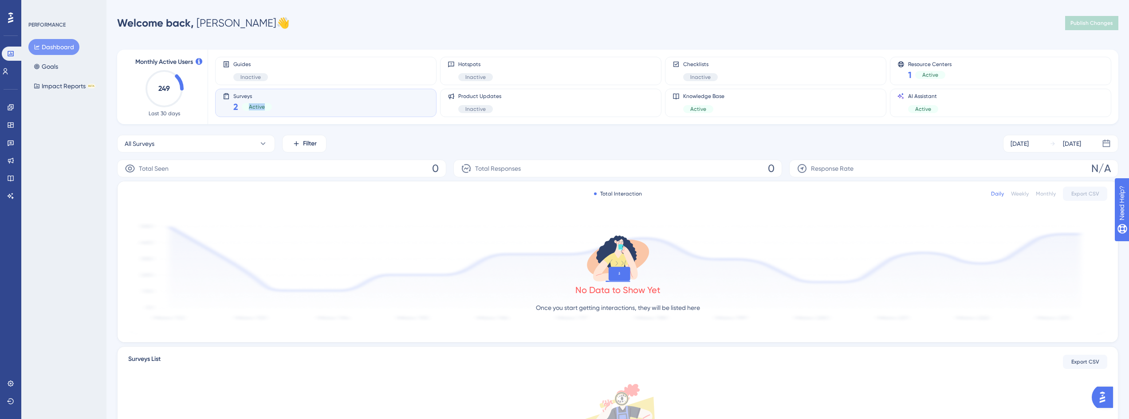
click at [257, 106] on span "Active" at bounding box center [257, 106] width 16 height 7
click at [333, 108] on div "Surveys 2 Active" at bounding box center [326, 103] width 206 height 20
click at [371, 129] on div "Monthly Active Users 249 Last 30 days Guides Inactive Hotspots Inactive Checkli…" at bounding box center [617, 284] width 1001 height 491
click at [255, 102] on div "2 Active" at bounding box center [252, 107] width 39 height 12
click at [247, 98] on span "Surveys" at bounding box center [252, 96] width 39 height 6
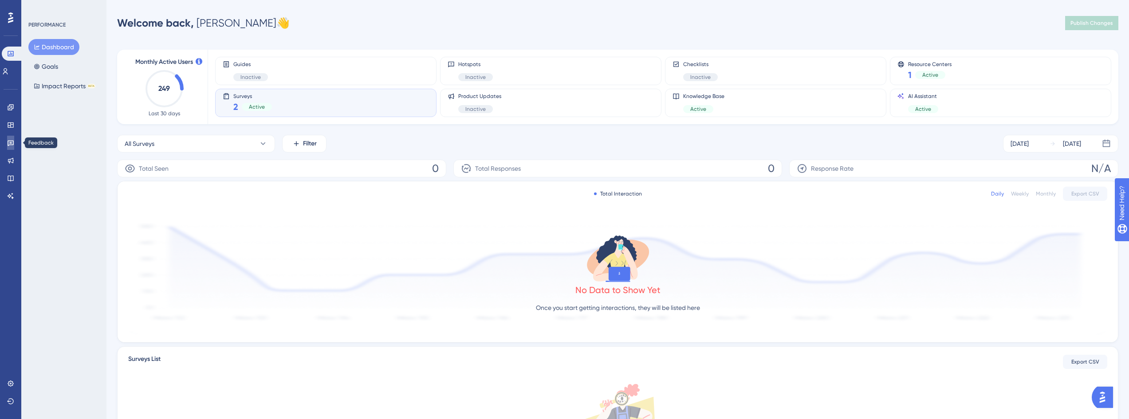
click at [10, 141] on icon at bounding box center [10, 142] width 7 height 7
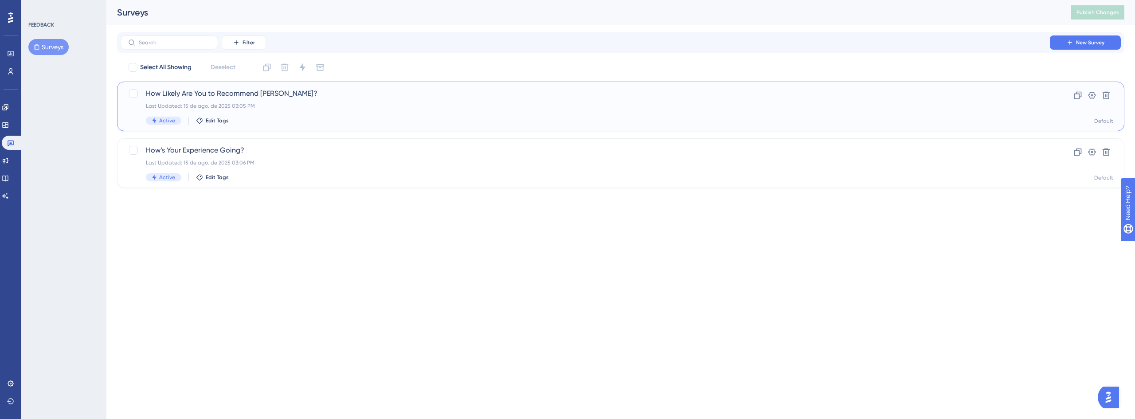
click at [231, 92] on span "How Likely Are You to Recommend Crosby?" at bounding box center [585, 93] width 879 height 11
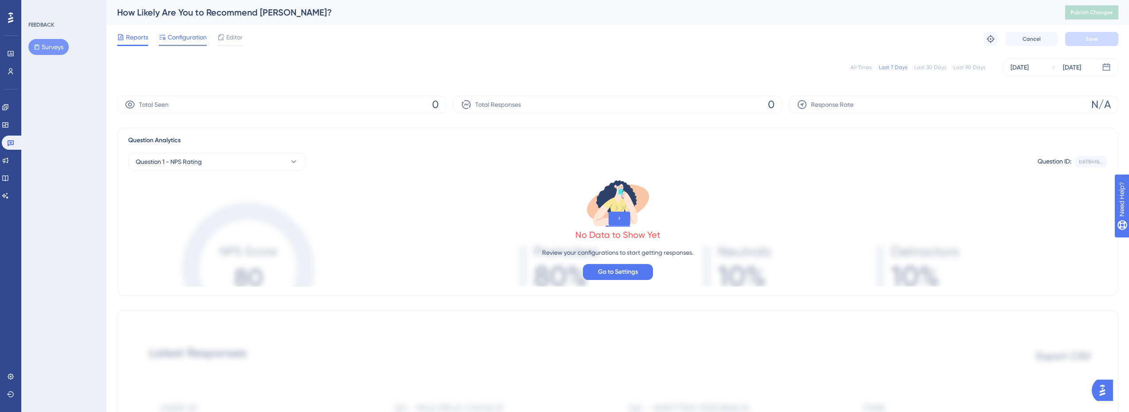
click at [192, 38] on span "Configuration" at bounding box center [187, 37] width 39 height 11
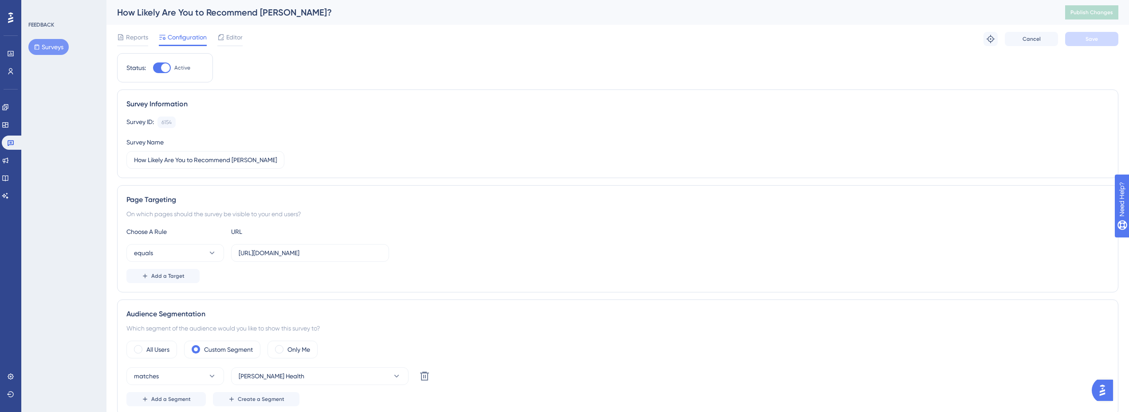
click at [164, 66] on div at bounding box center [165, 67] width 9 height 9
click at [153, 68] on input "Active" at bounding box center [153, 68] width 0 height 0
checkbox input "false"
click at [1098, 40] on button "Save" at bounding box center [1091, 39] width 53 height 14
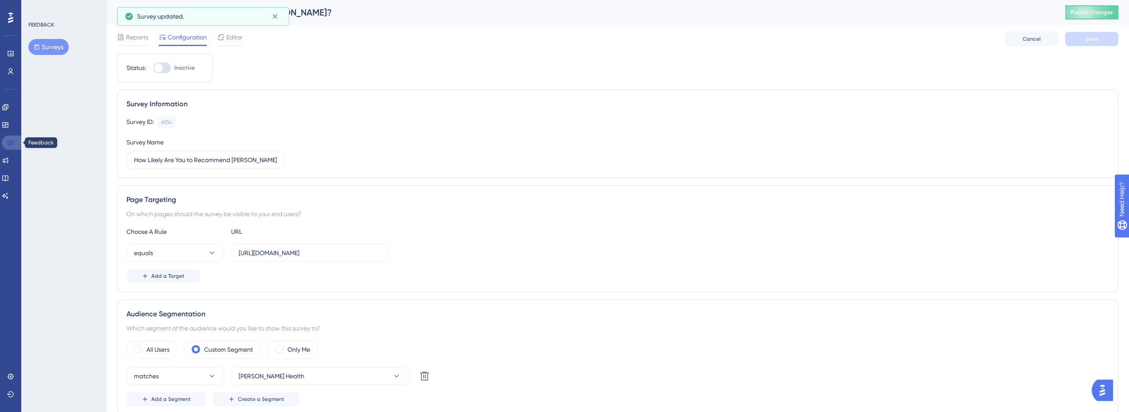
click at [17, 141] on link at bounding box center [12, 143] width 21 height 14
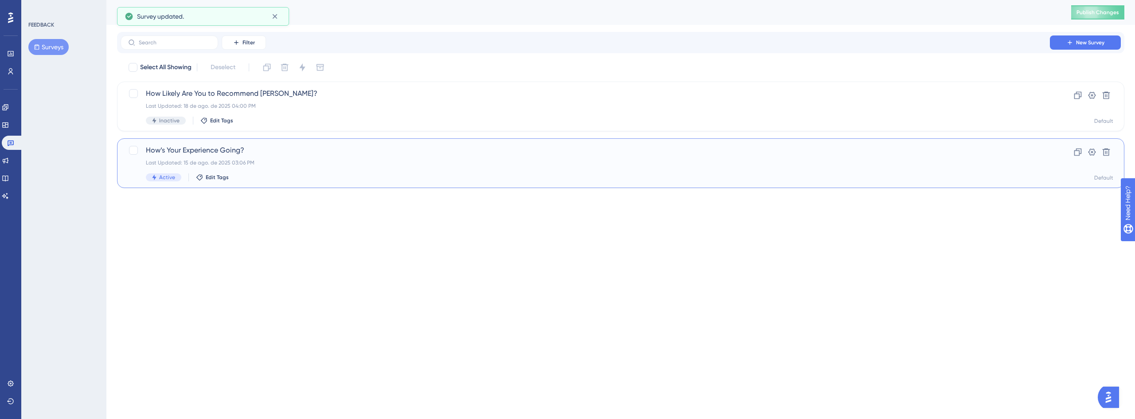
click at [224, 160] on div "Last Updated: 15 de ago. de 2025 03:06 PM" at bounding box center [585, 162] width 879 height 7
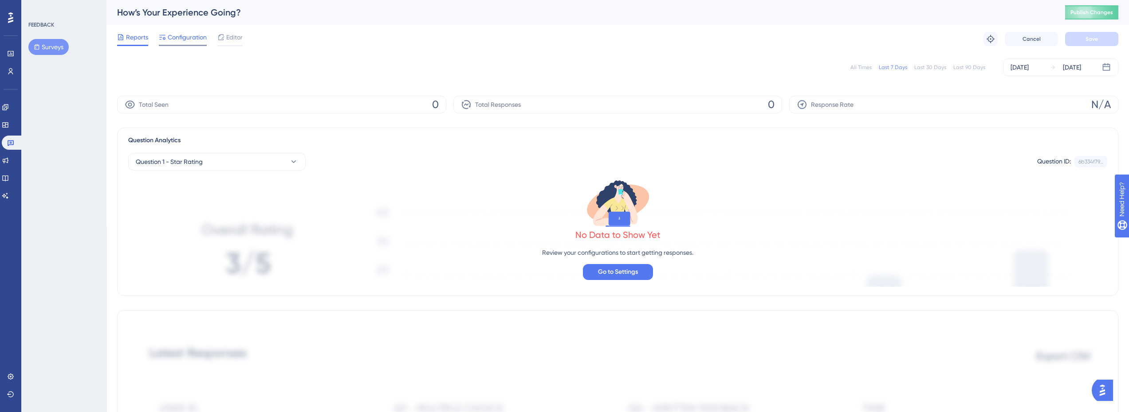
click at [188, 40] on span "Configuration" at bounding box center [187, 37] width 39 height 11
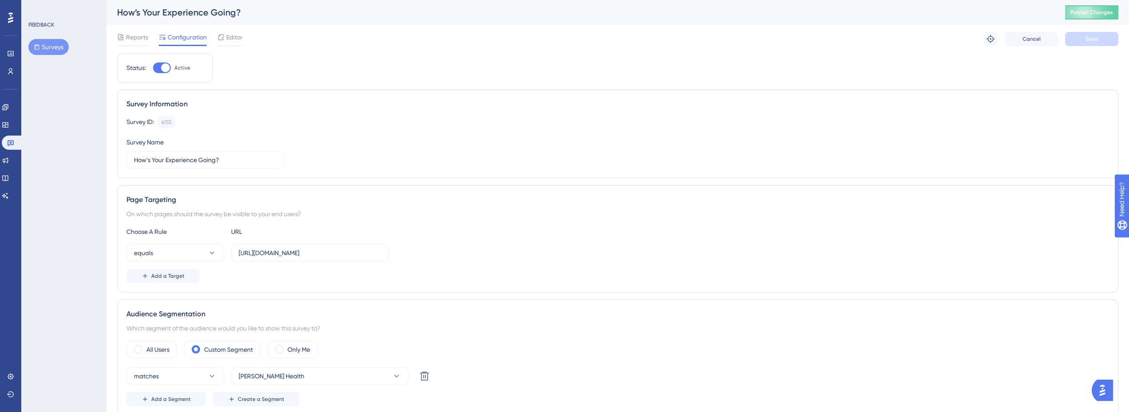
click at [162, 64] on div at bounding box center [165, 67] width 9 height 9
click at [153, 68] on input "Active" at bounding box center [153, 68] width 0 height 0
checkbox input "false"
click at [1110, 37] on button "Save" at bounding box center [1091, 39] width 53 height 14
click at [1096, 14] on span "Publish Changes" at bounding box center [1091, 12] width 43 height 7
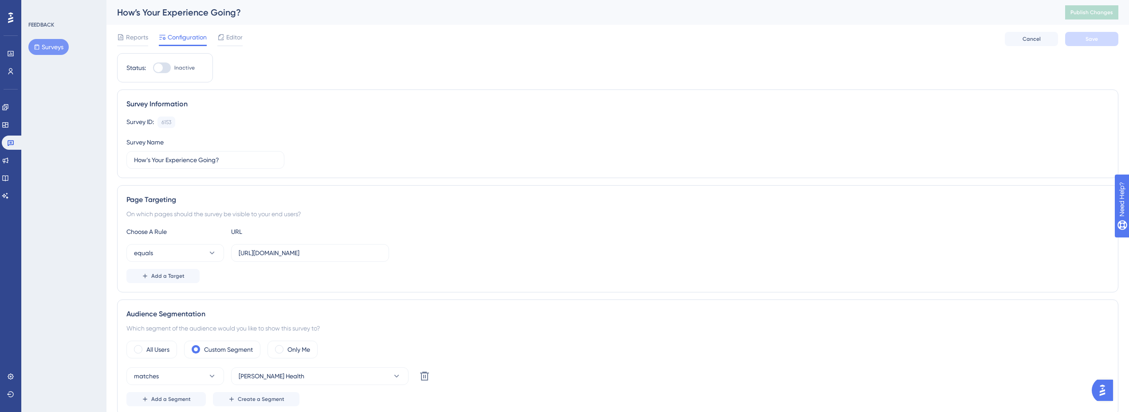
click at [8, 18] on icon at bounding box center [10, 18] width 5 height 12
